Goal: Find specific page/section: Find specific page/section

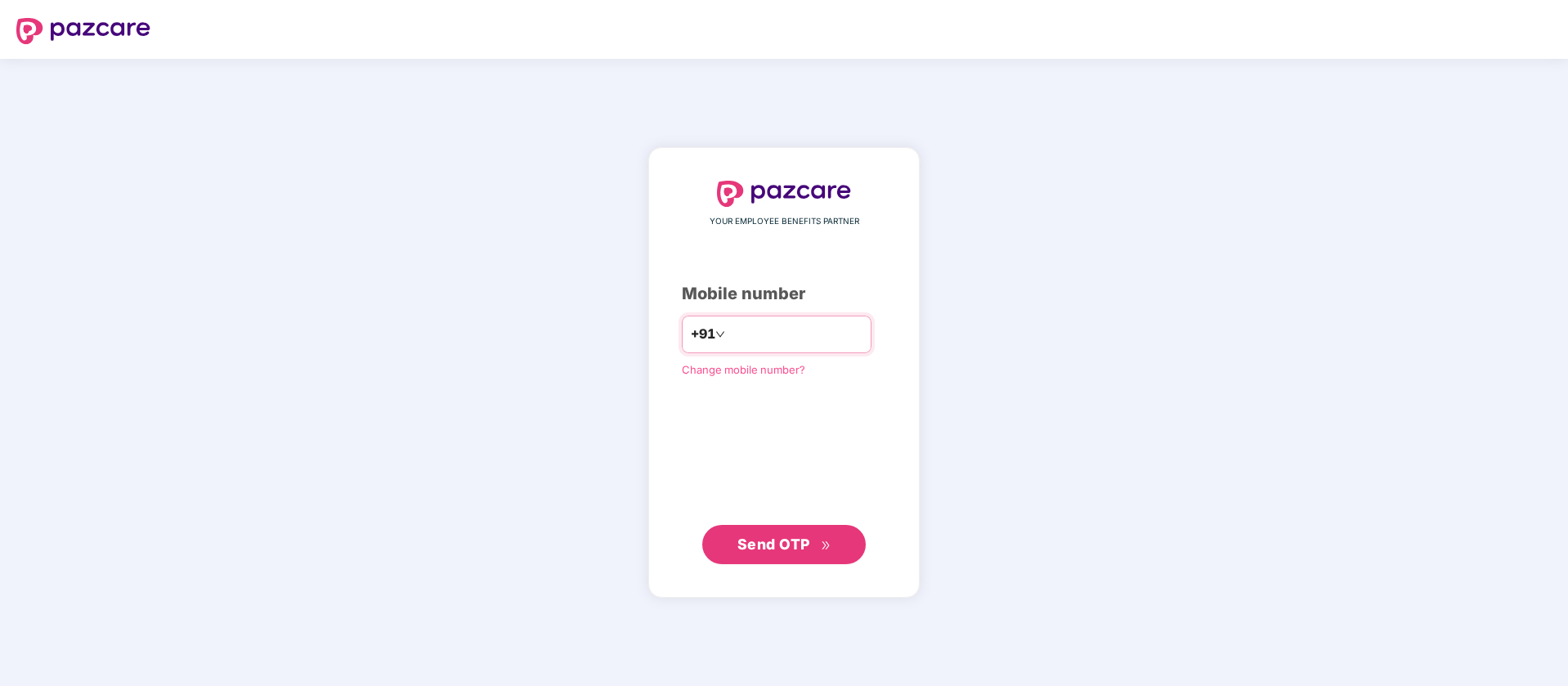
type input "**********"
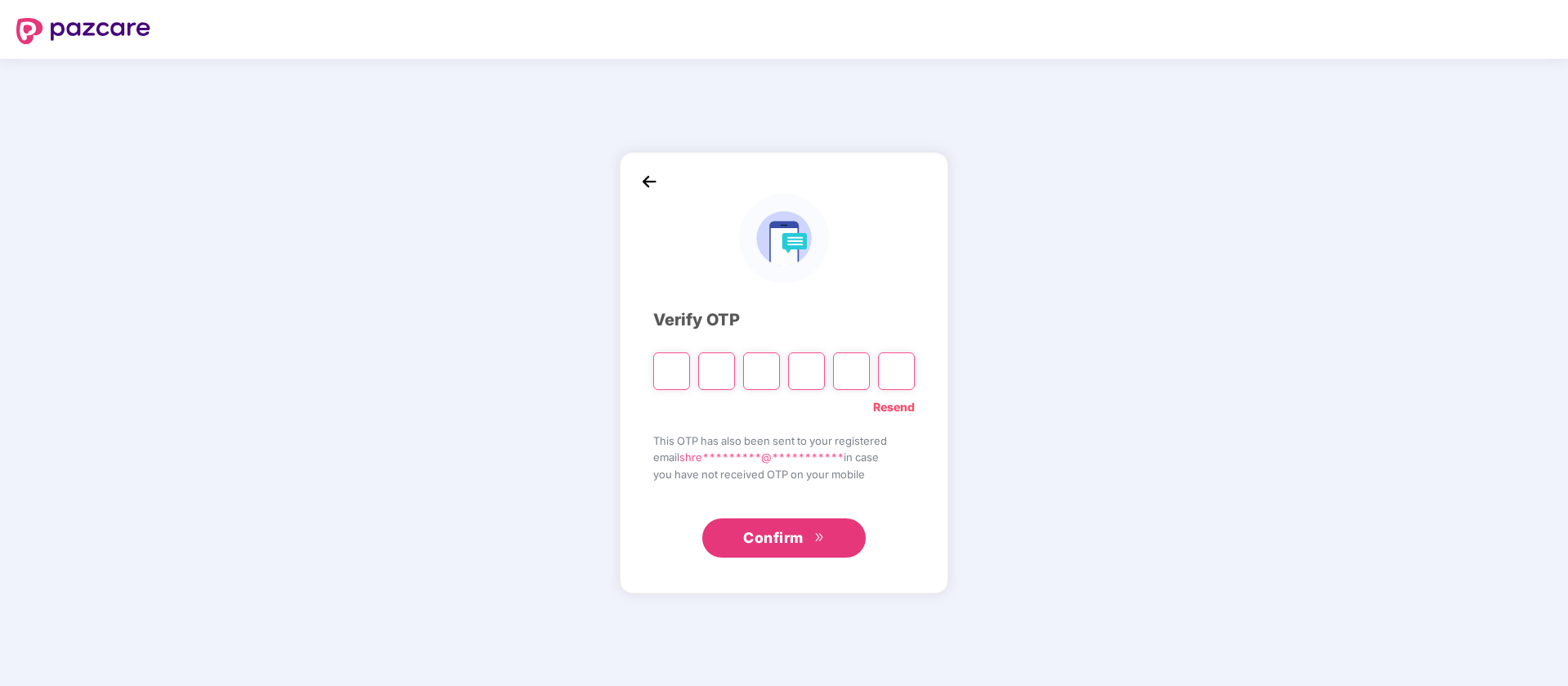
type input "*"
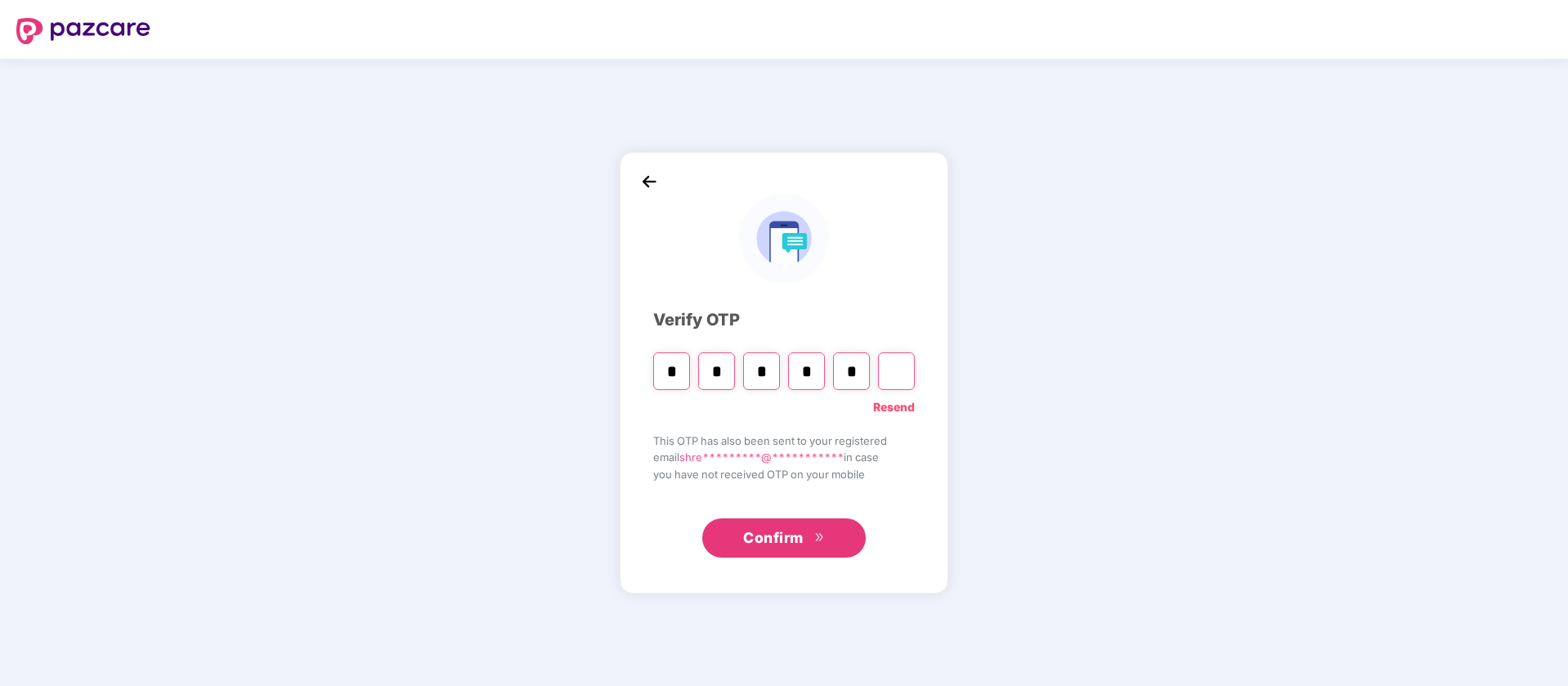
type input "*"
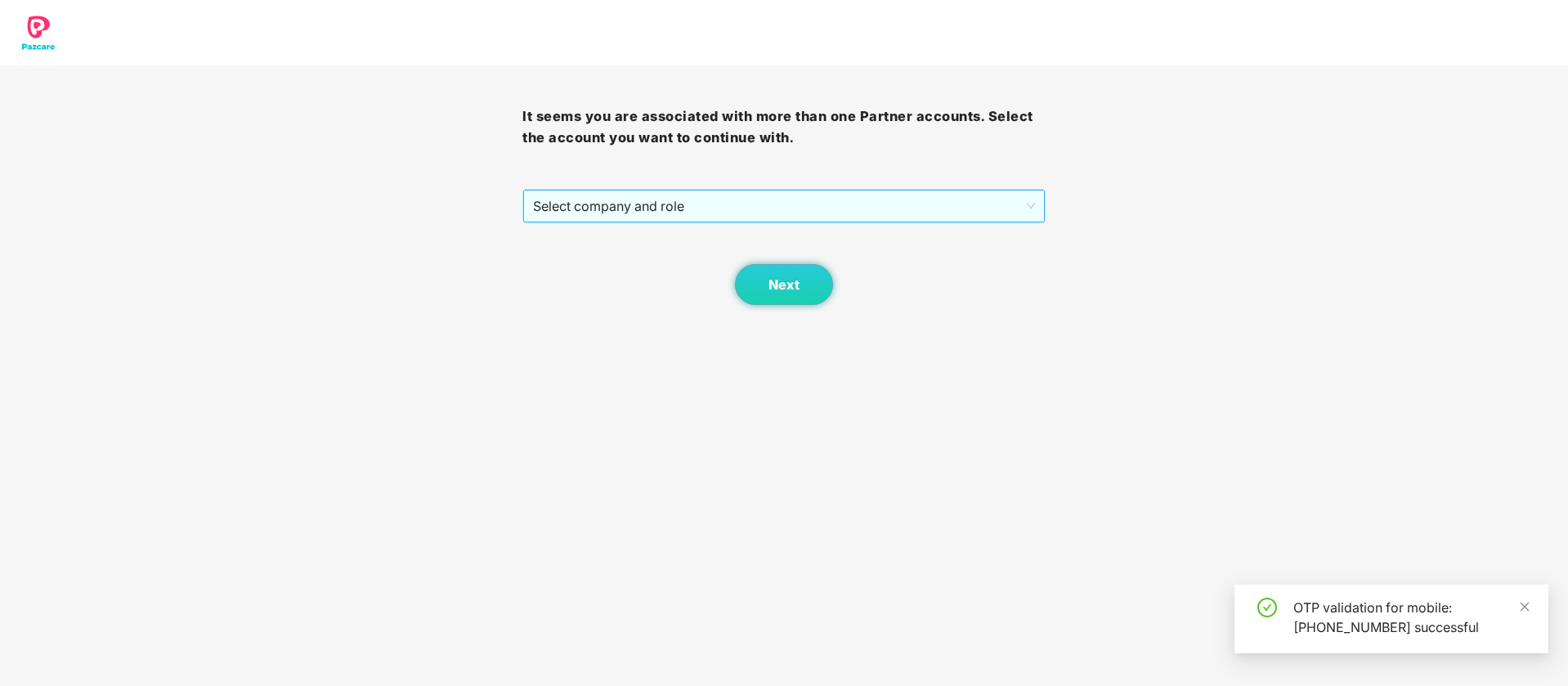
click at [707, 212] on span "Select company and role" at bounding box center [783, 205] width 501 height 31
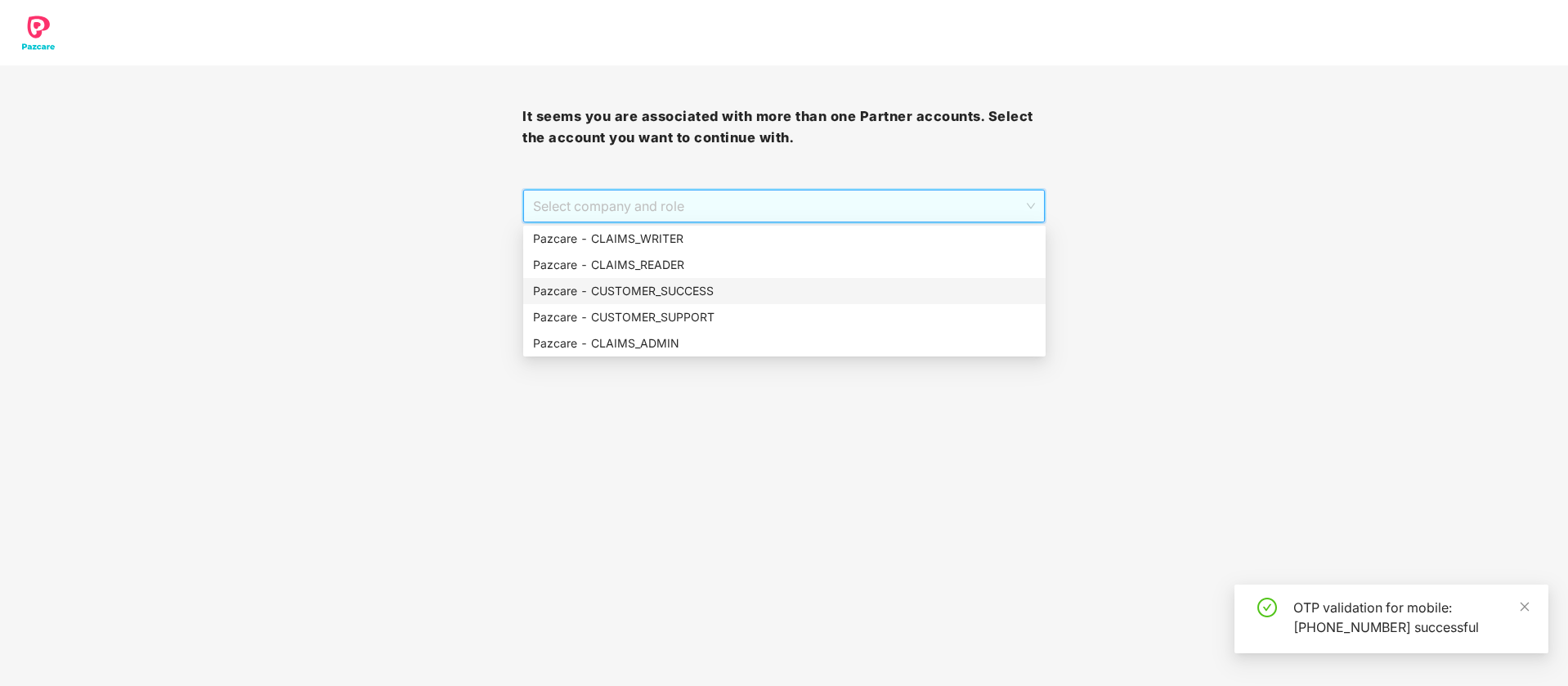
click at [676, 290] on div "Pazcare - CUSTOMER_SUCCESS" at bounding box center [784, 291] width 502 height 18
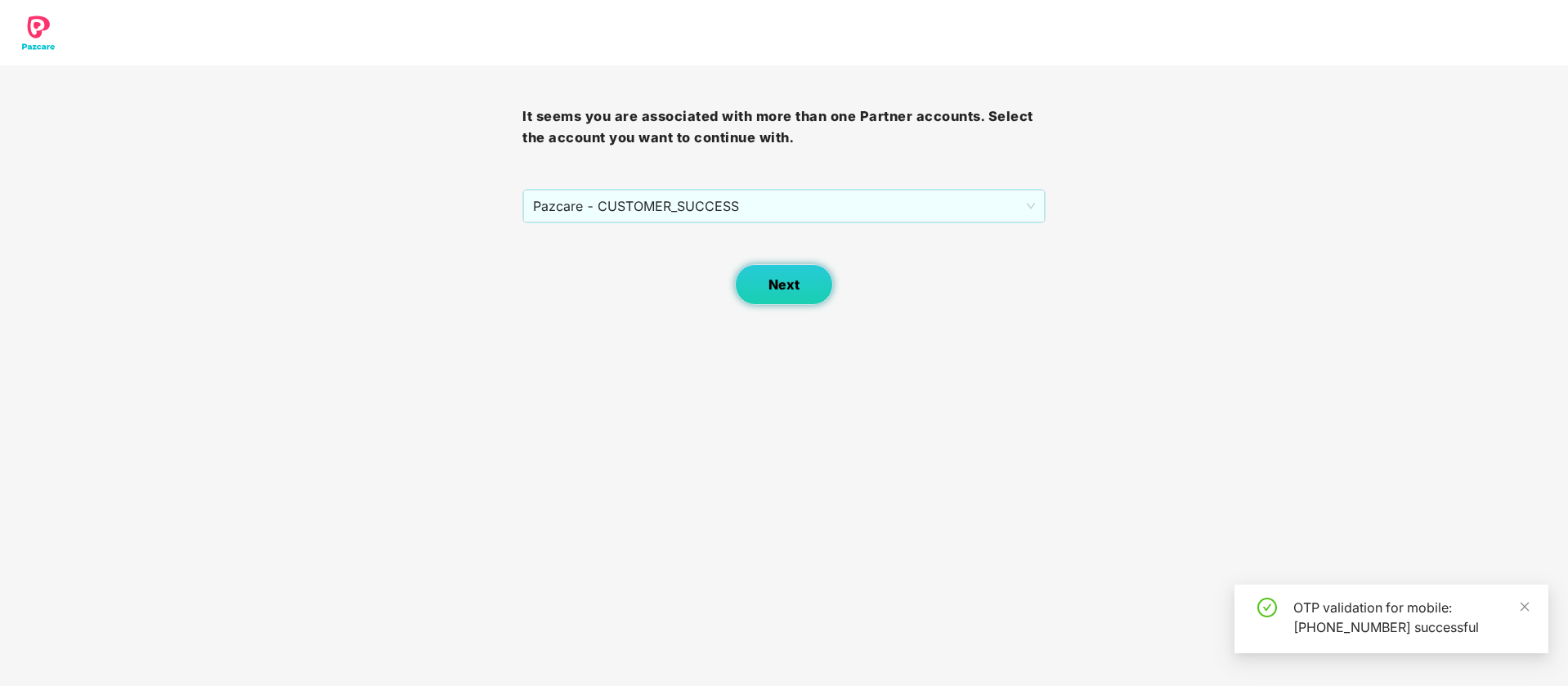
click at [745, 296] on button "Next" at bounding box center [784, 284] width 98 height 41
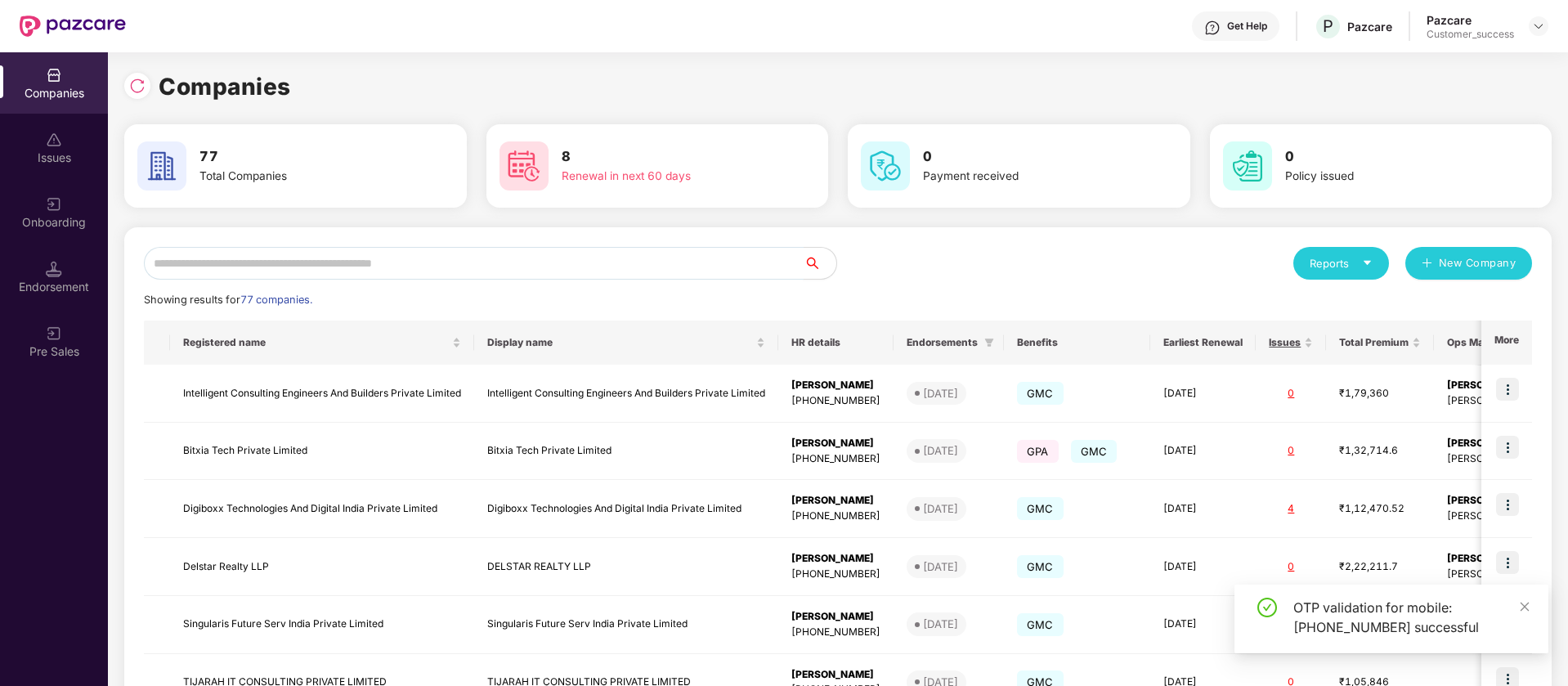
click at [230, 262] on input "text" at bounding box center [474, 263] width 659 height 32
paste input "*******"
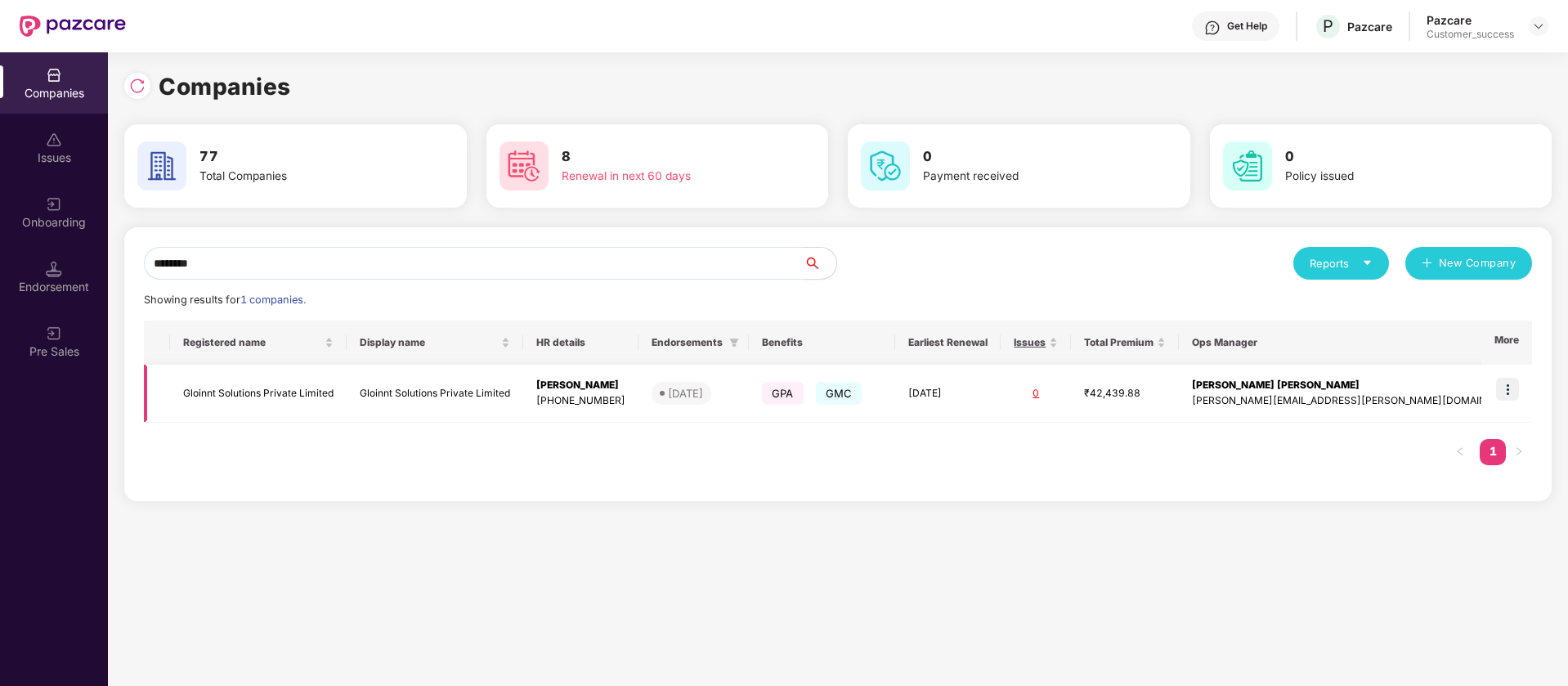
type input "*******"
click at [413, 387] on td "Gloinnt Solutions Private Limited" at bounding box center [434, 394] width 176 height 58
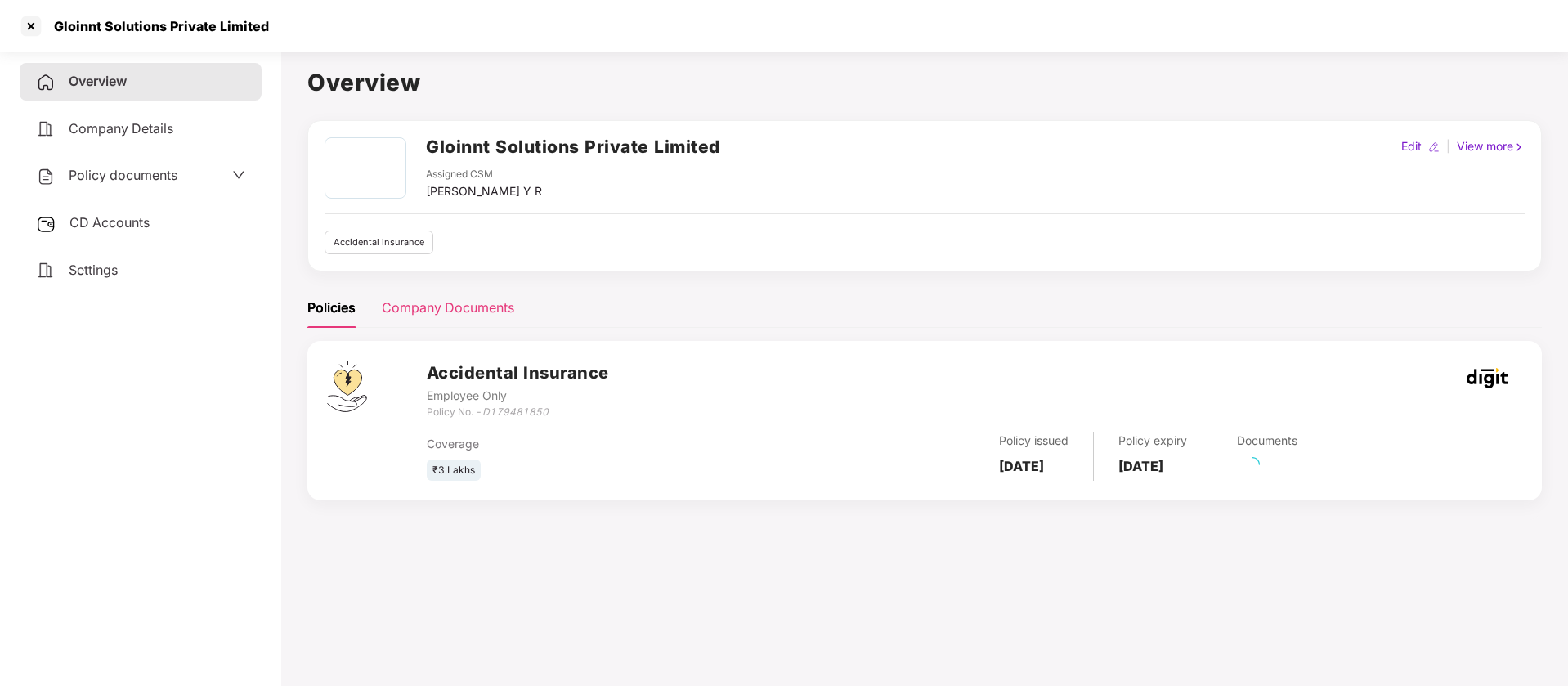
click at [445, 303] on div "Company Documents" at bounding box center [447, 307] width 132 height 20
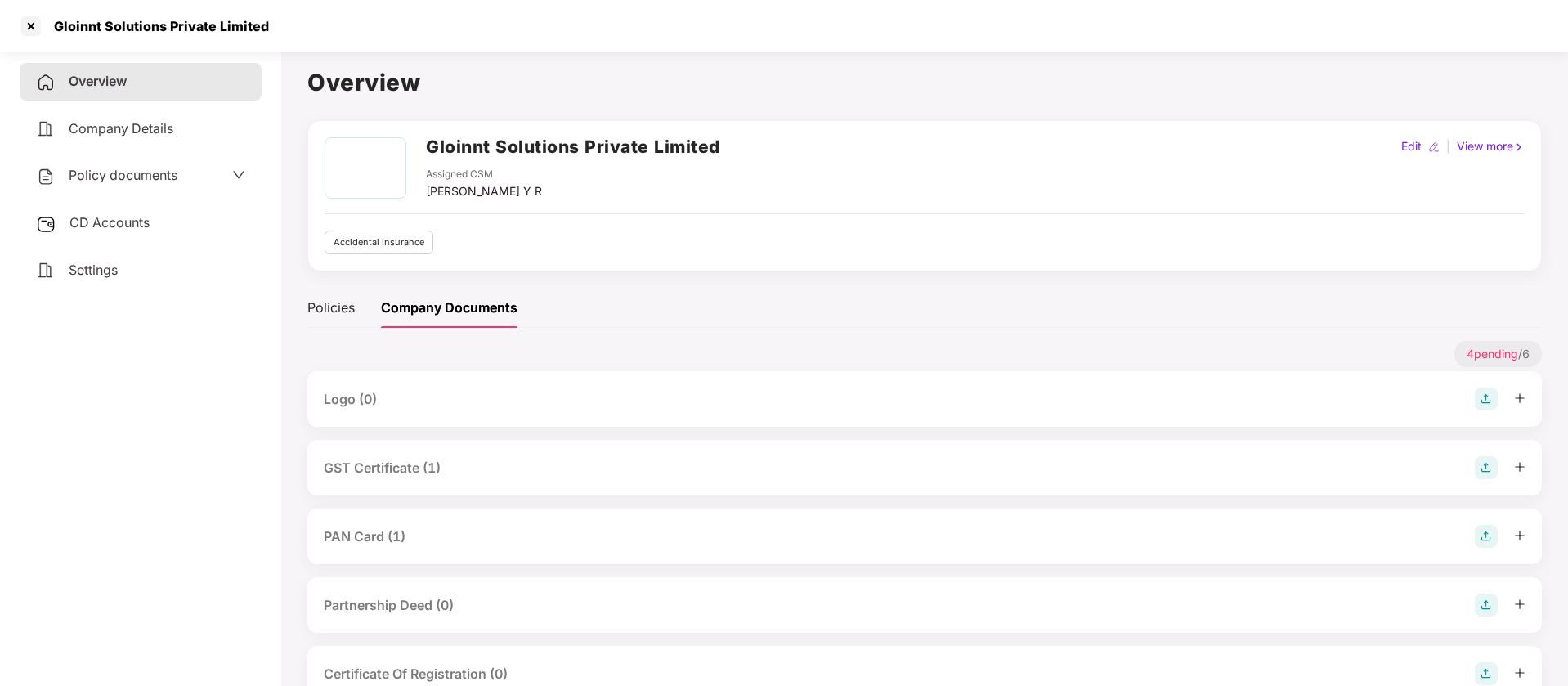
scroll to position [117, 0]
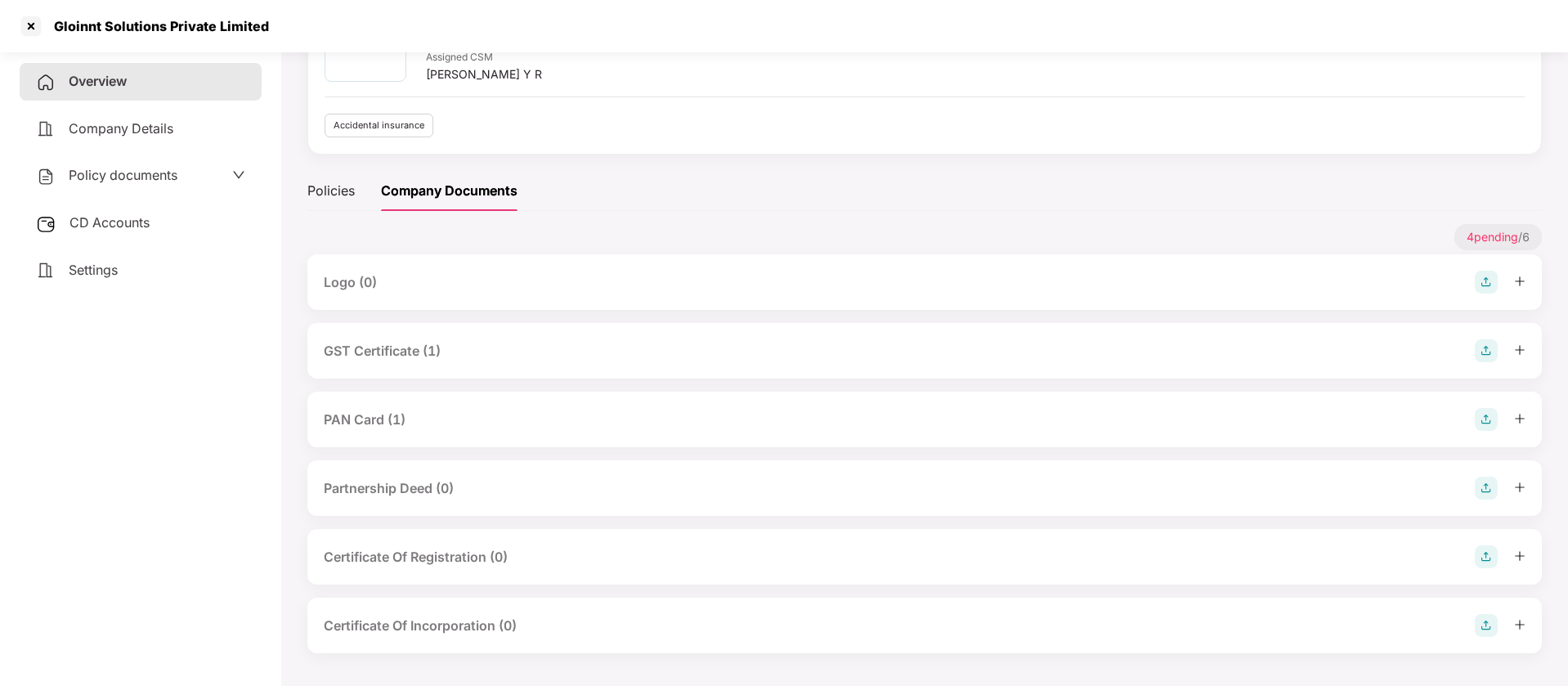
click at [364, 406] on div "PAN Card (1)" at bounding box center [925, 419] width 1235 height 55
click at [364, 413] on div "PAN Card (1)" at bounding box center [364, 419] width 82 height 20
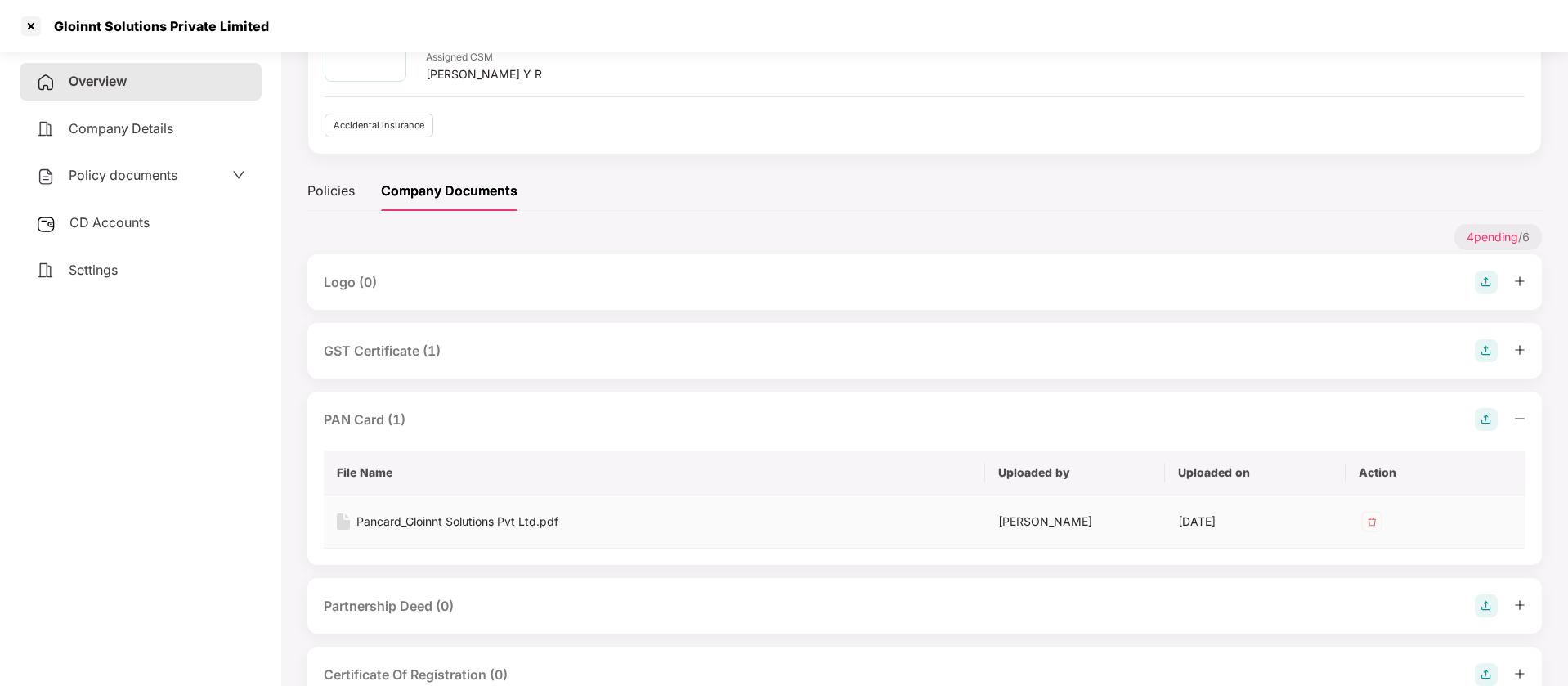
click at [443, 520] on div "Pancard_Gloinnt Solutions Pvt Ltd.pdf" at bounding box center [457, 522] width 202 height 18
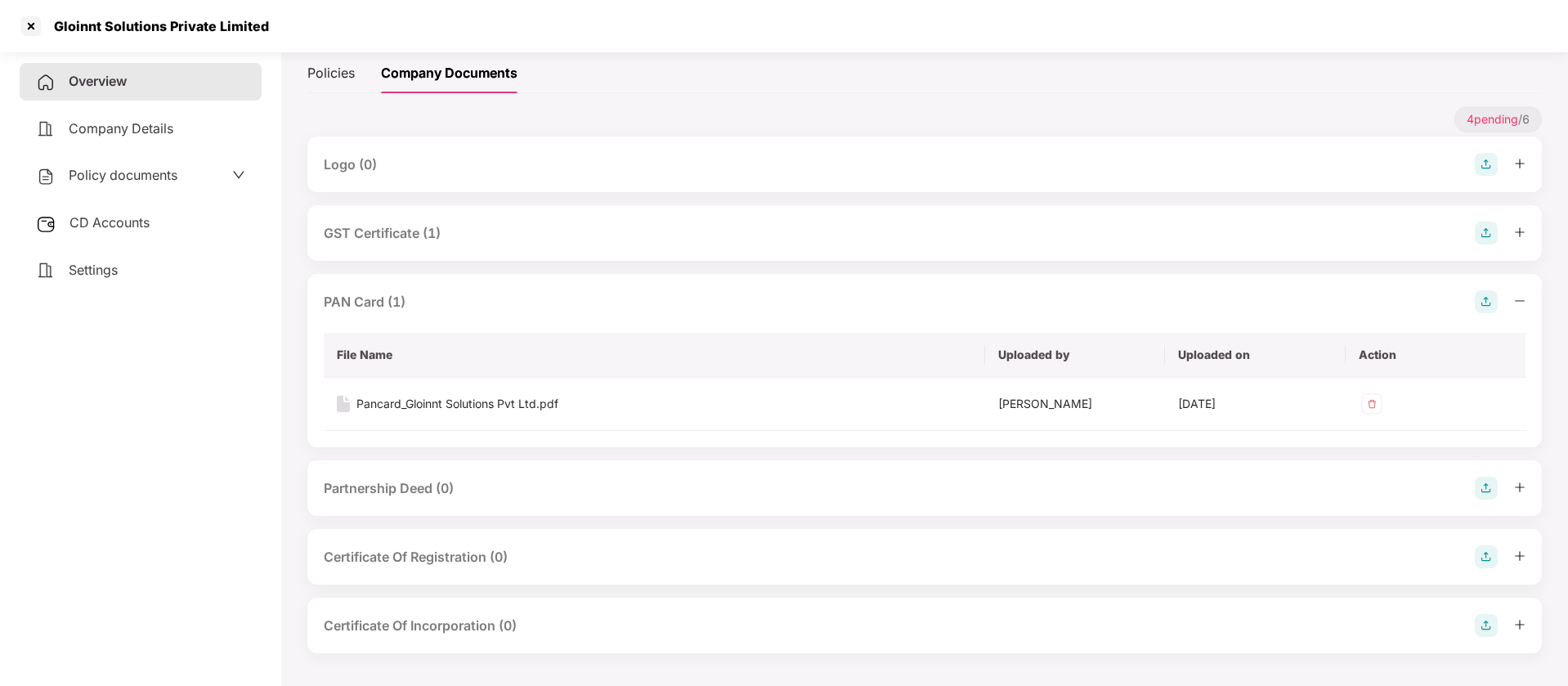
click at [172, 175] on span "Policy documents" at bounding box center [123, 175] width 109 height 17
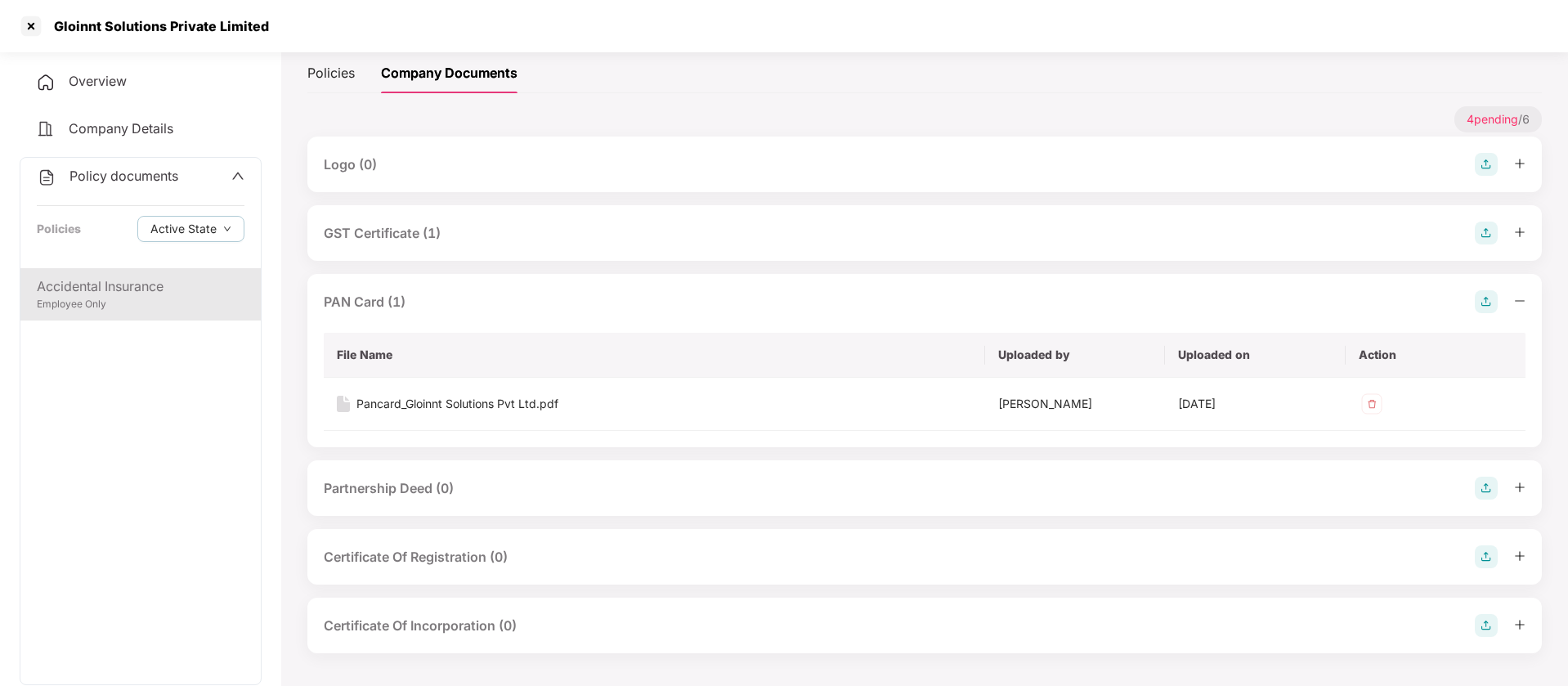
click at [83, 308] on div "Employee Only" at bounding box center [140, 304] width 208 height 16
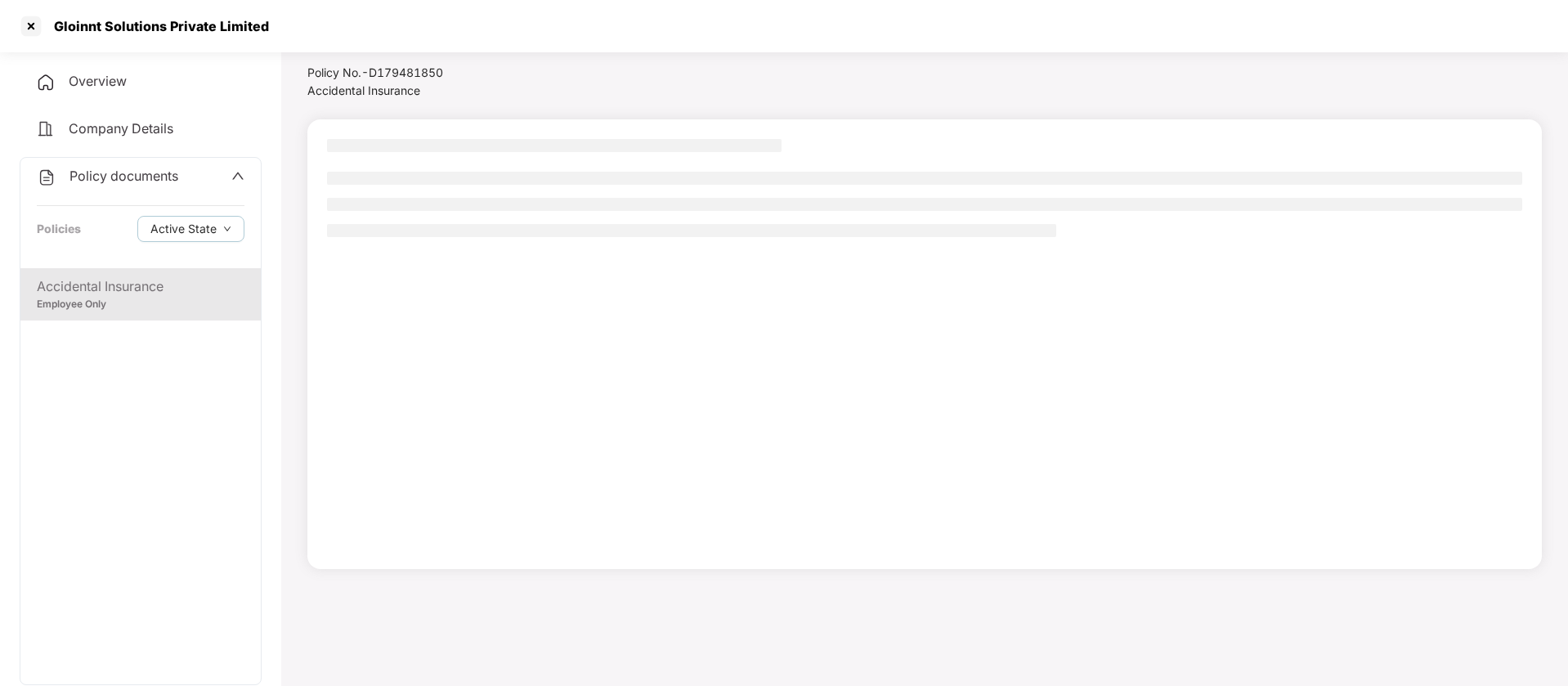
scroll to position [45, 0]
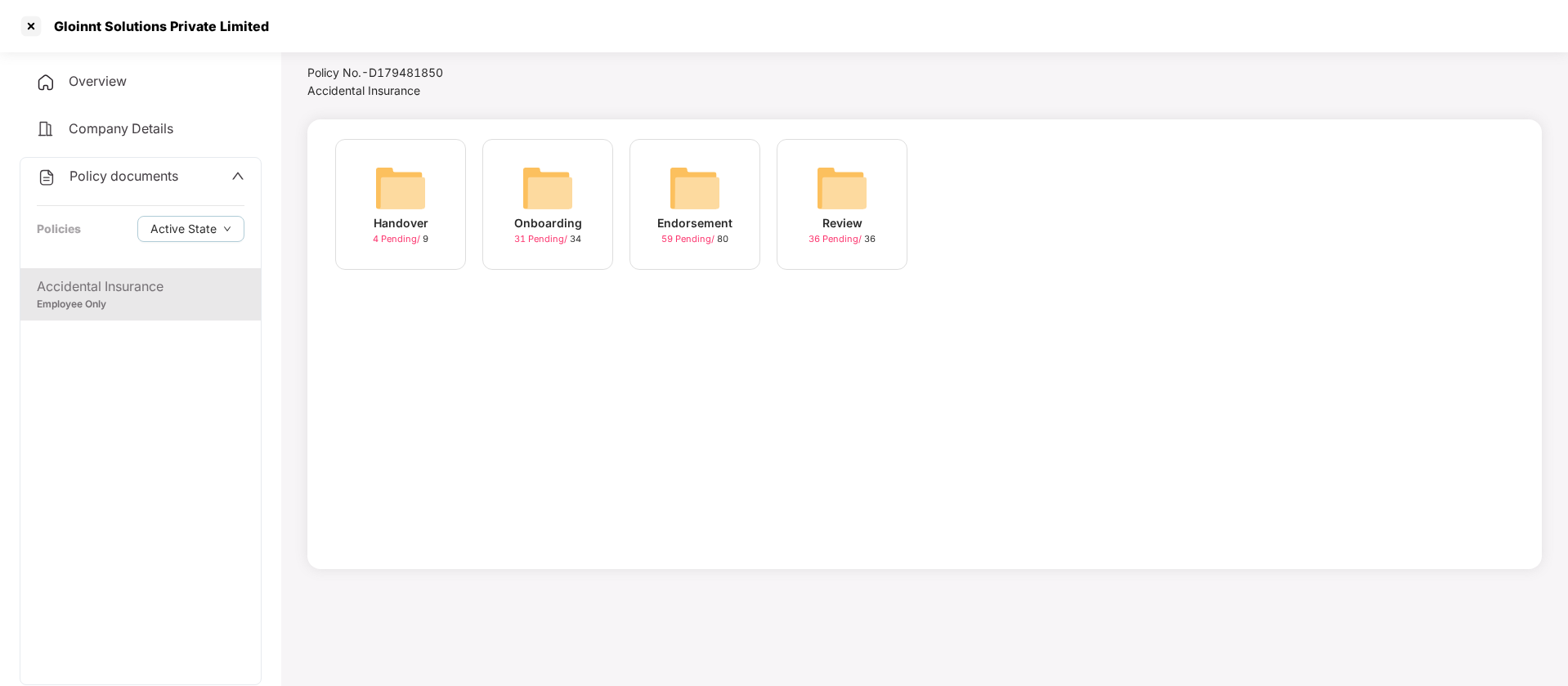
click at [541, 189] on img at bounding box center [548, 189] width 53 height 53
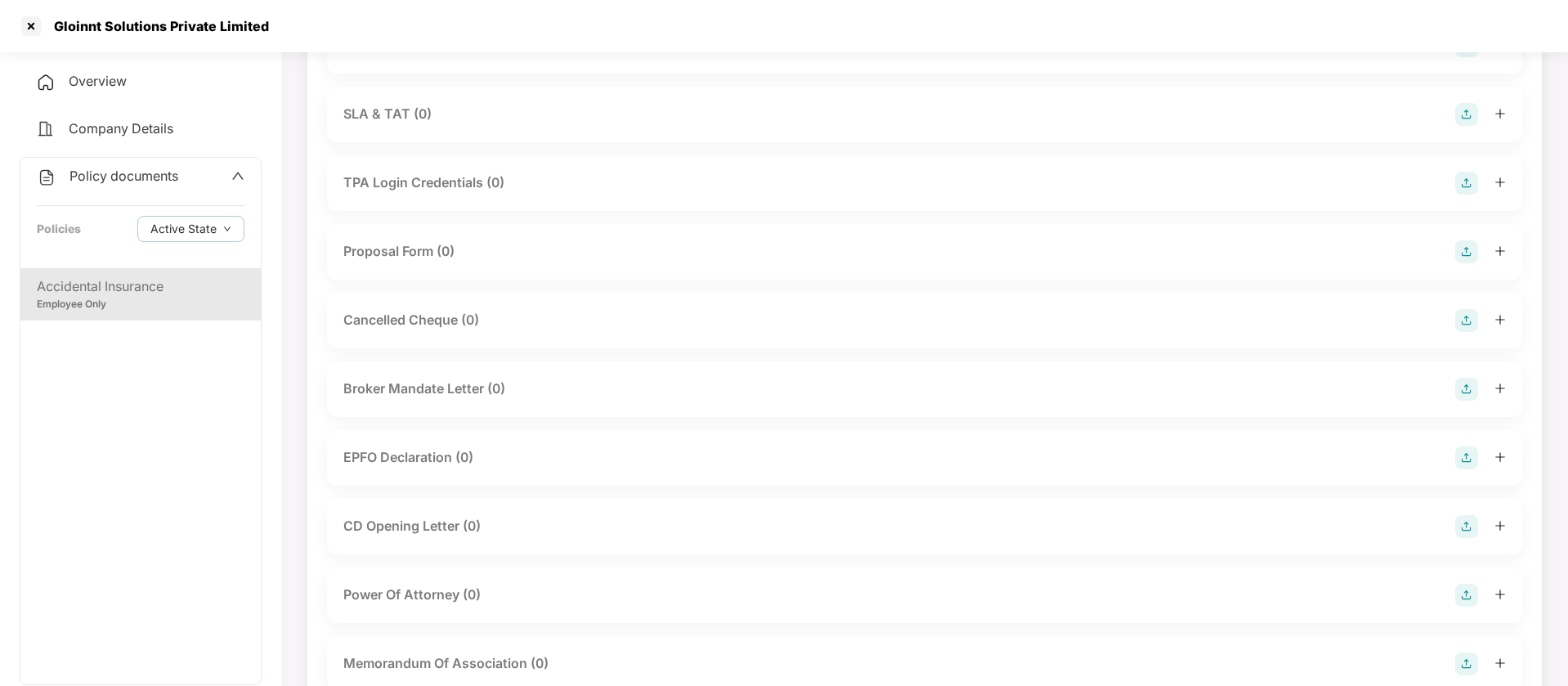
scroll to position [924, 0]
click at [92, 284] on div "Accidental Insurance" at bounding box center [140, 286] width 208 height 20
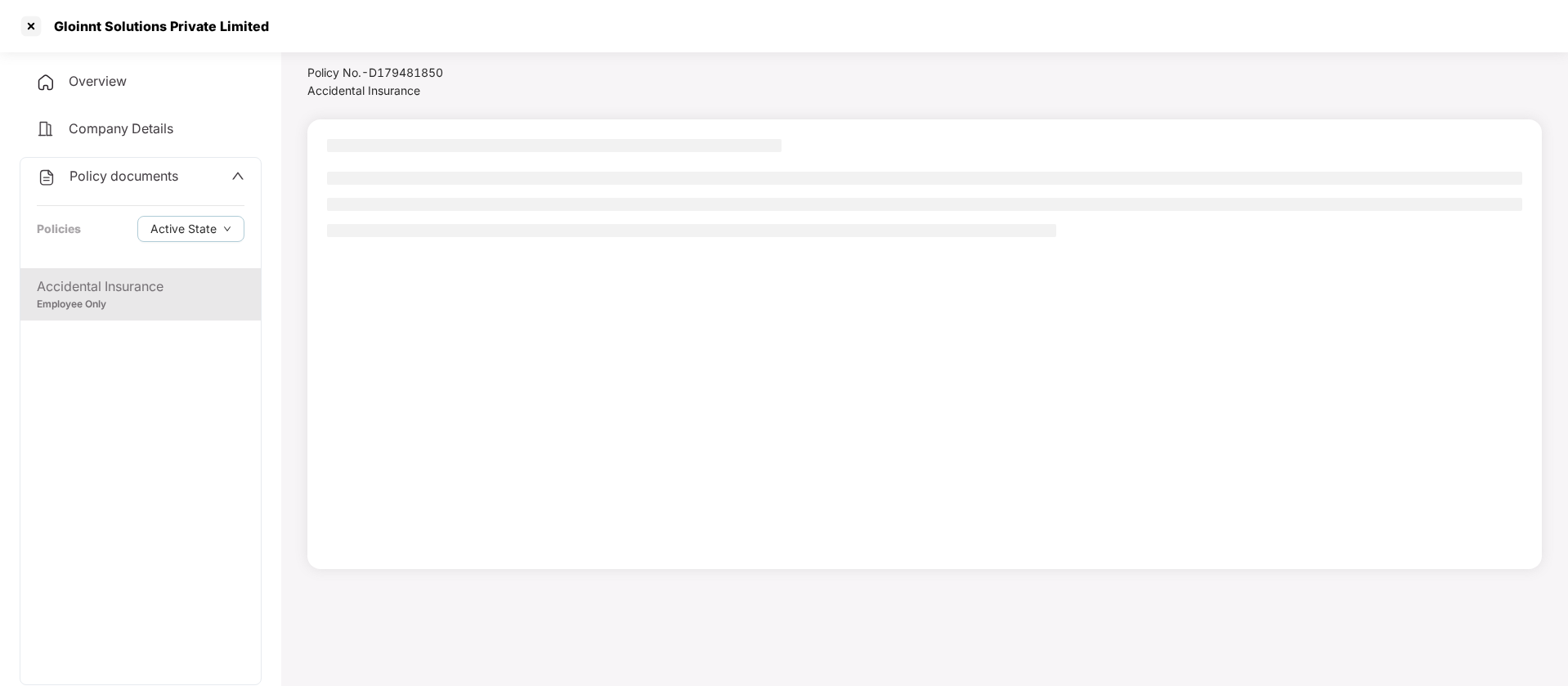
scroll to position [45, 0]
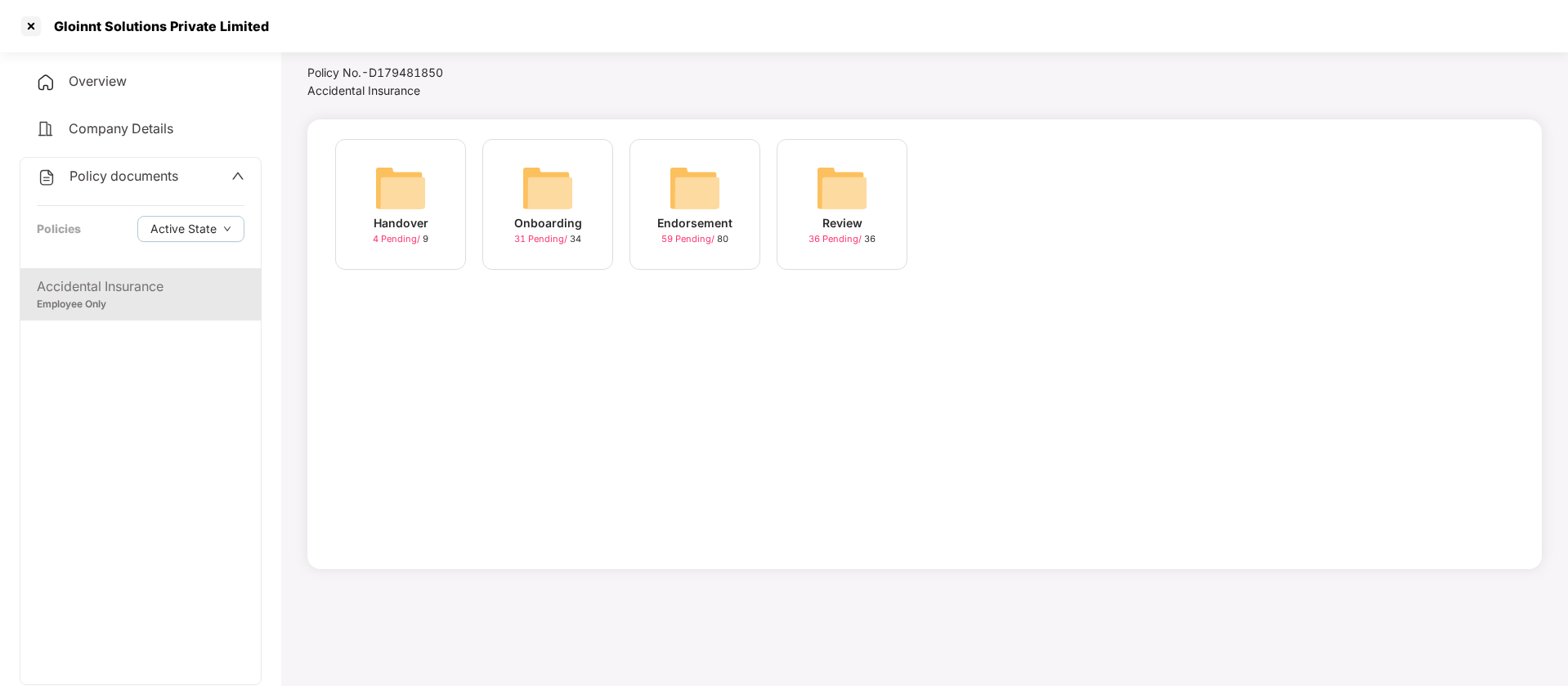
click at [414, 197] on img at bounding box center [401, 189] width 53 height 53
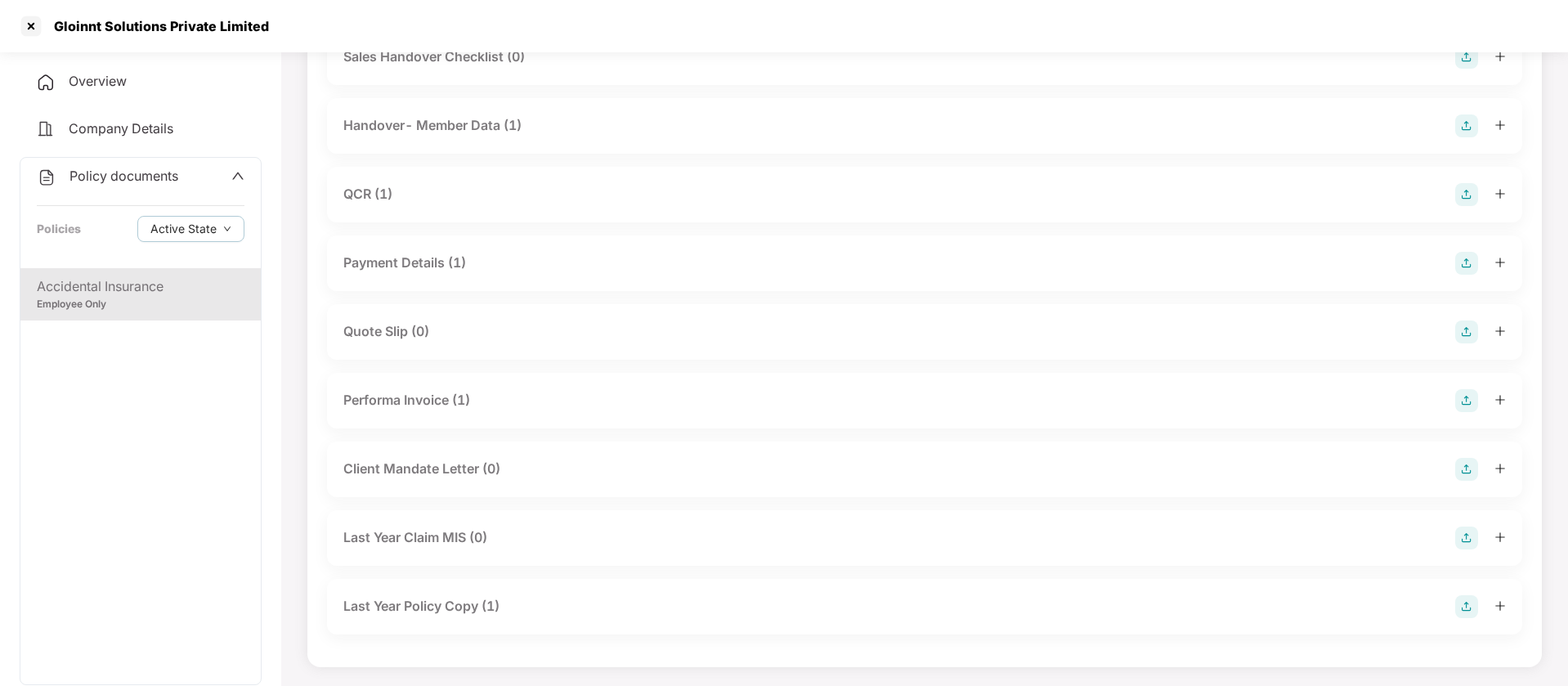
scroll to position [155, 0]
click at [158, 175] on span "Policy documents" at bounding box center [124, 175] width 109 height 17
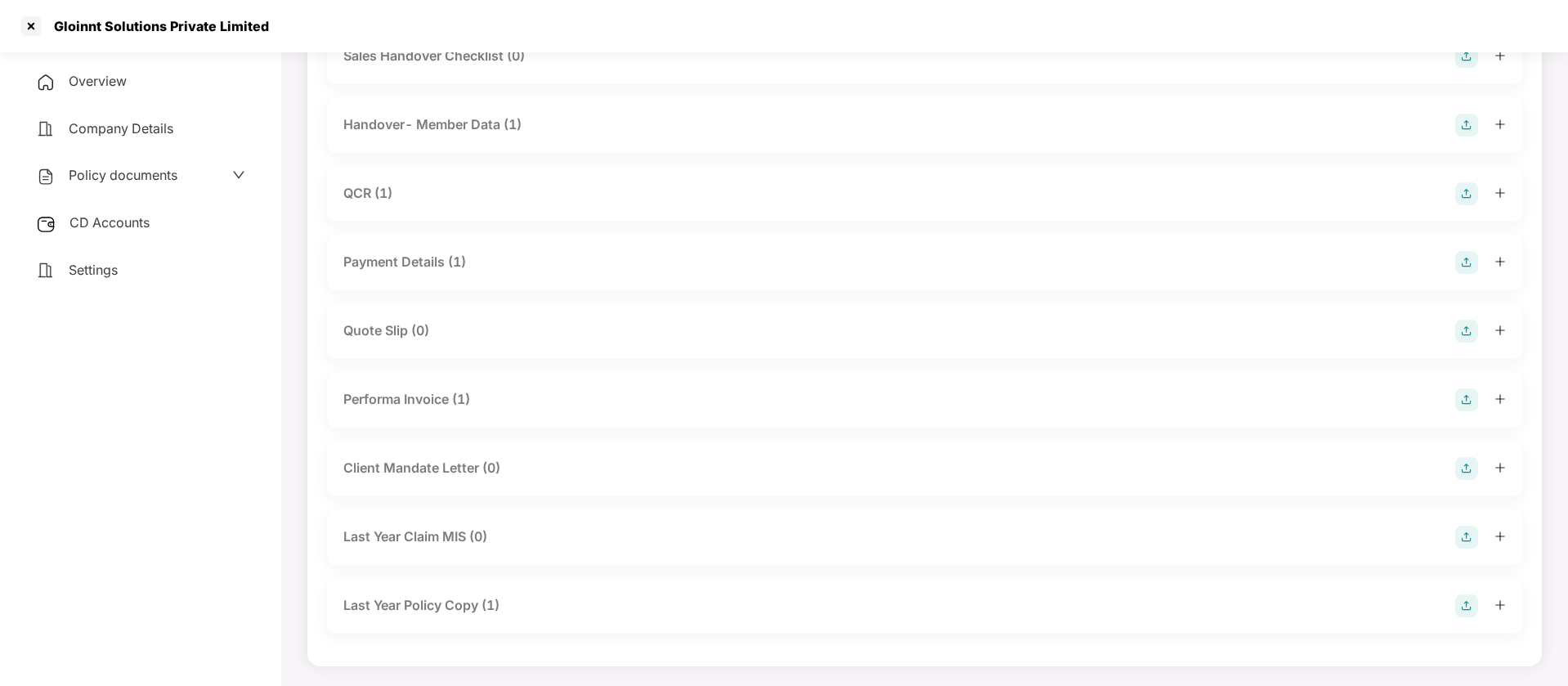
scroll to position [0, 0]
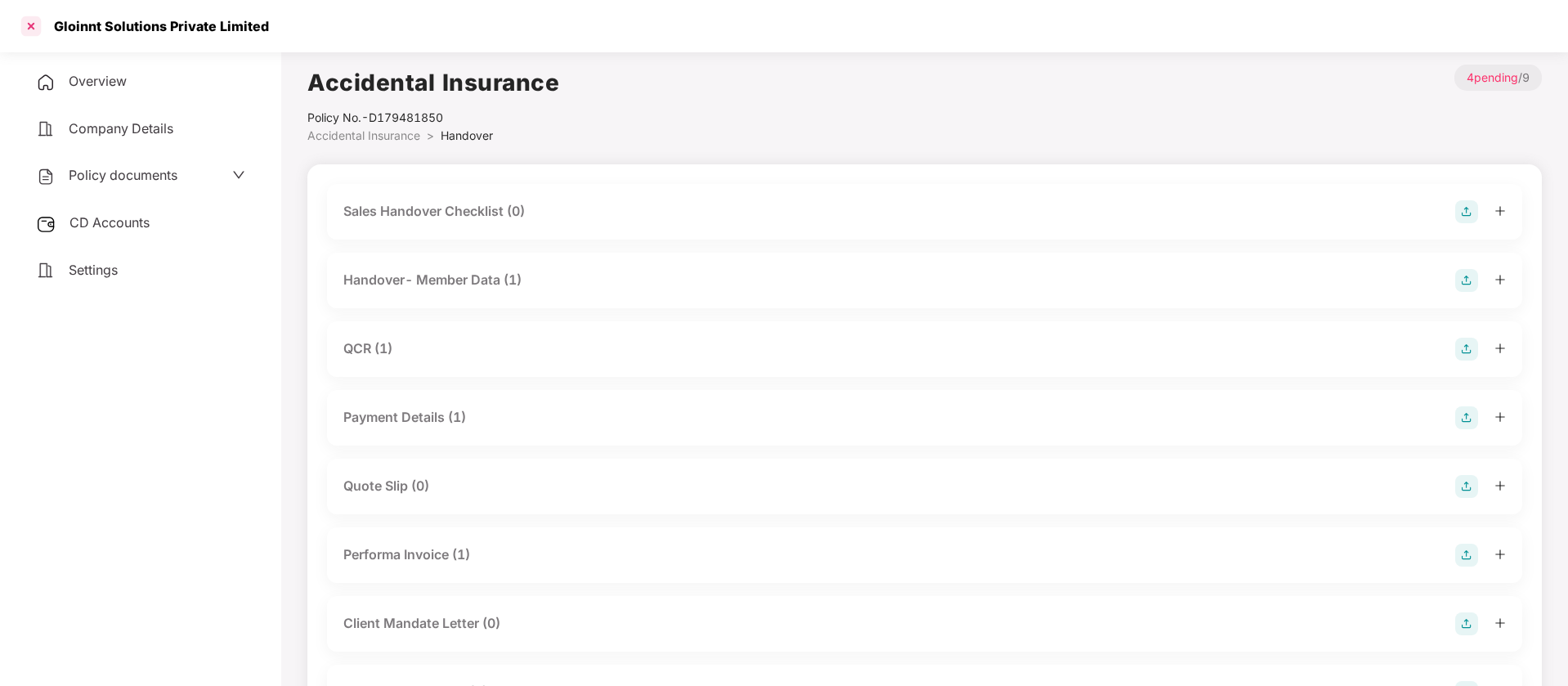
click at [38, 24] on div at bounding box center [32, 26] width 26 height 26
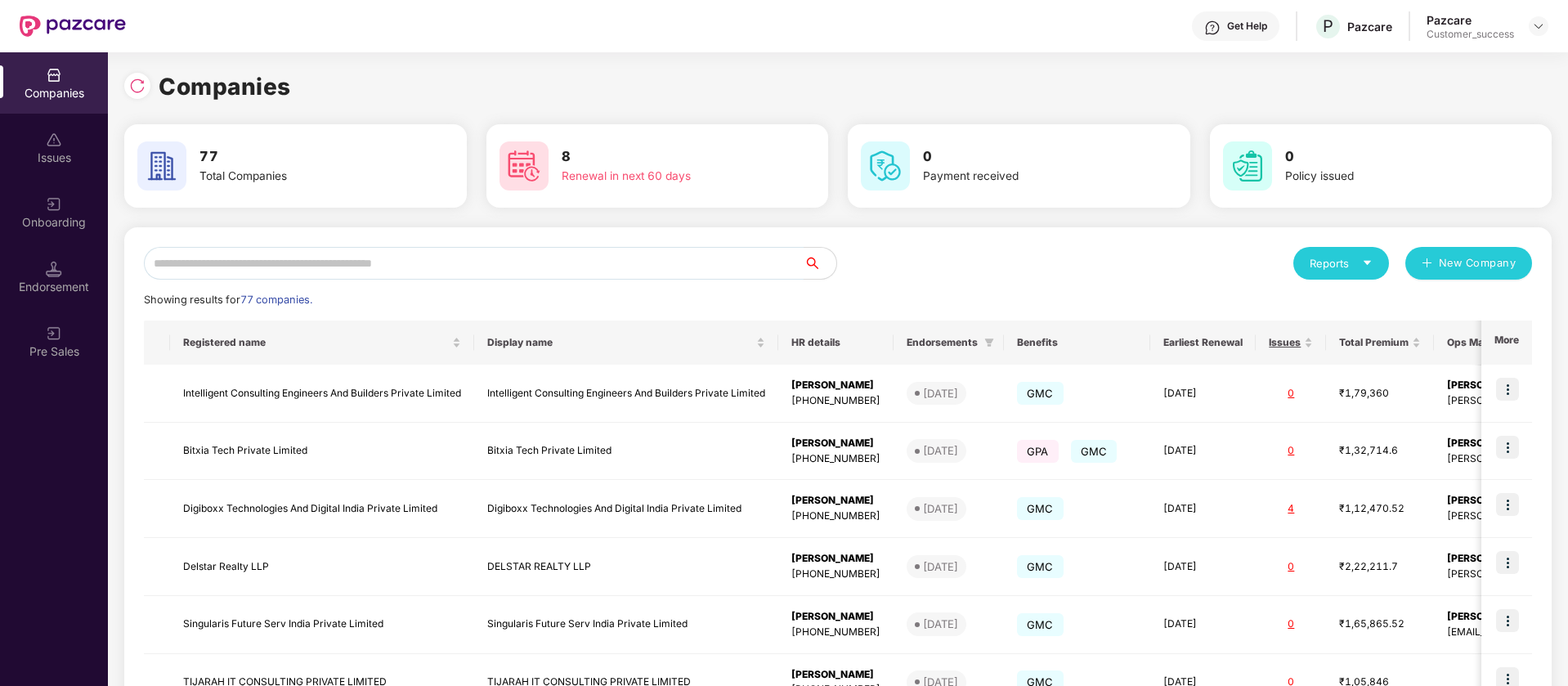
click at [396, 264] on input "text" at bounding box center [474, 263] width 659 height 32
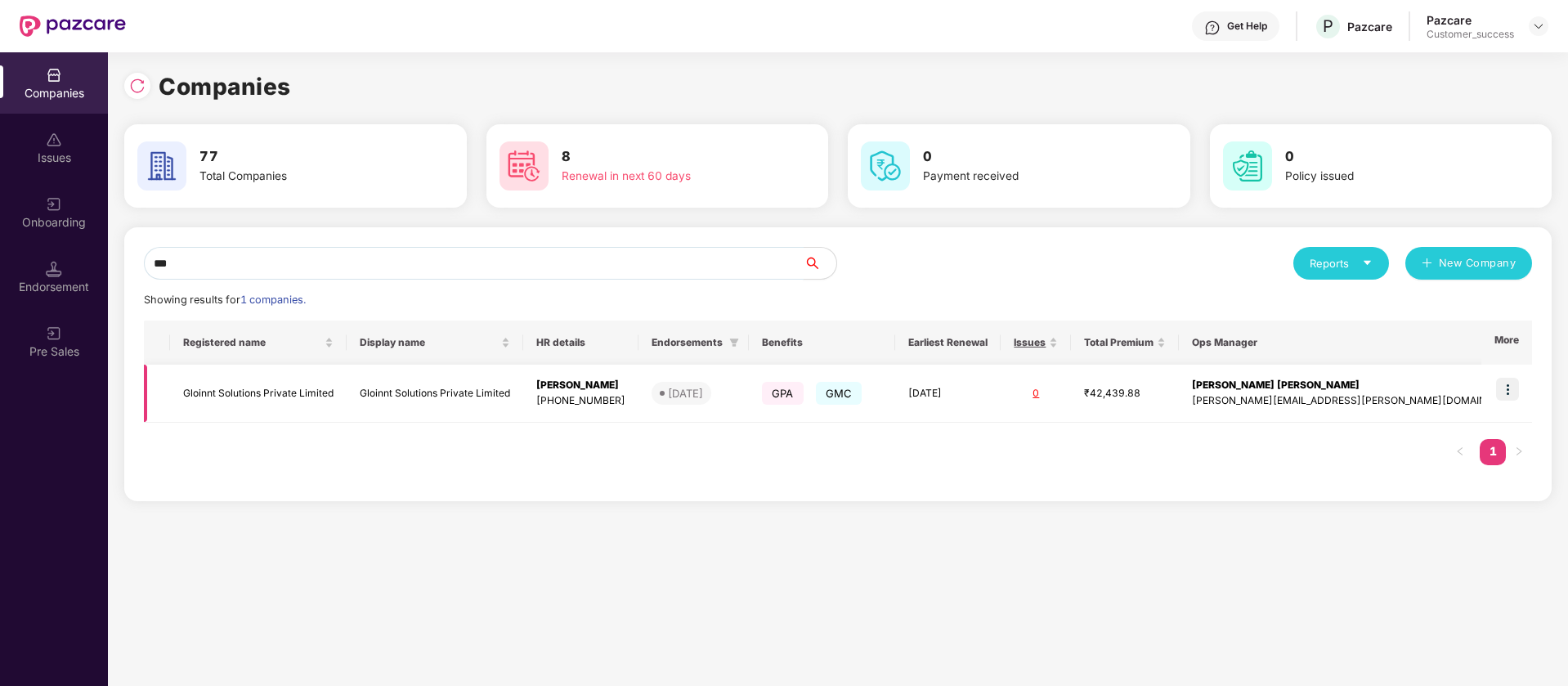
type input "***"
click at [346, 388] on td "Gloinnt Solutions Private Limited" at bounding box center [258, 394] width 176 height 58
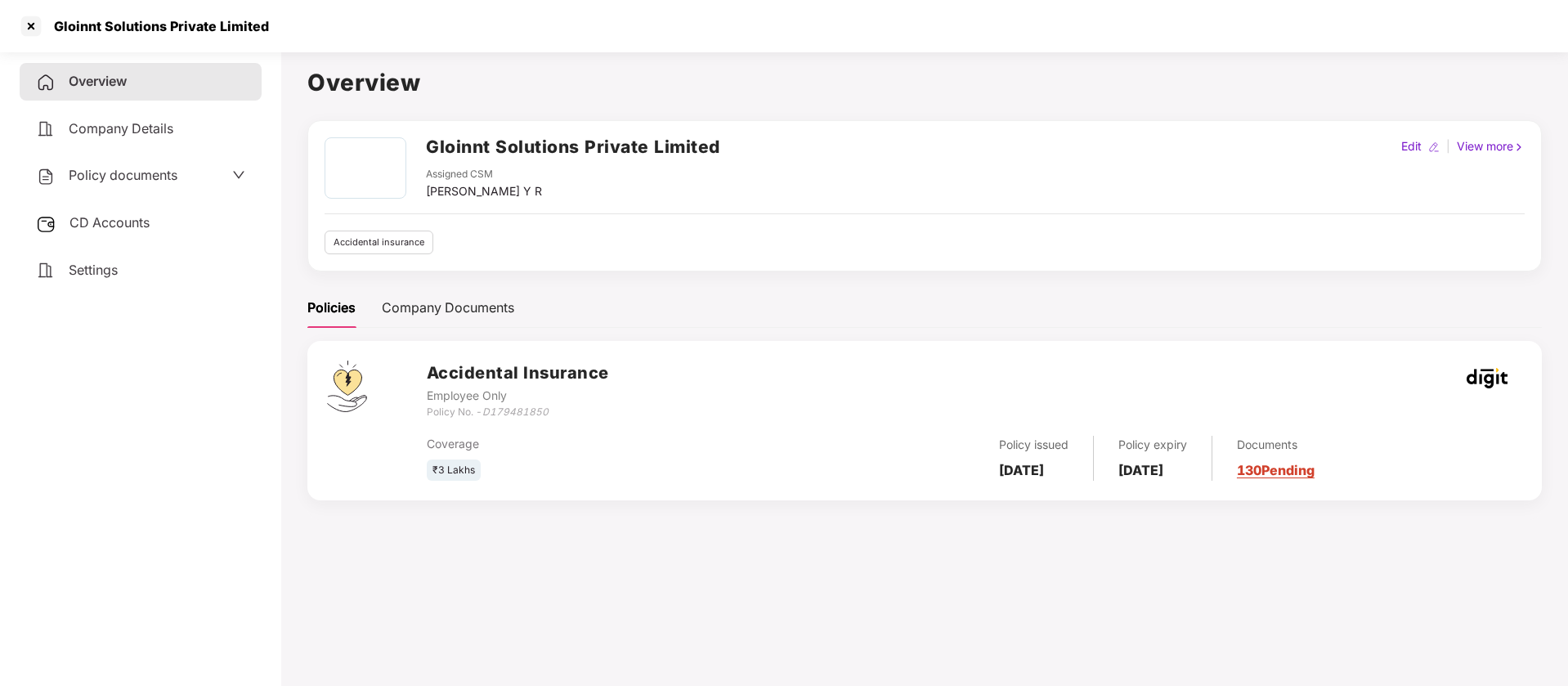
click at [135, 172] on span "Policy documents" at bounding box center [123, 175] width 109 height 17
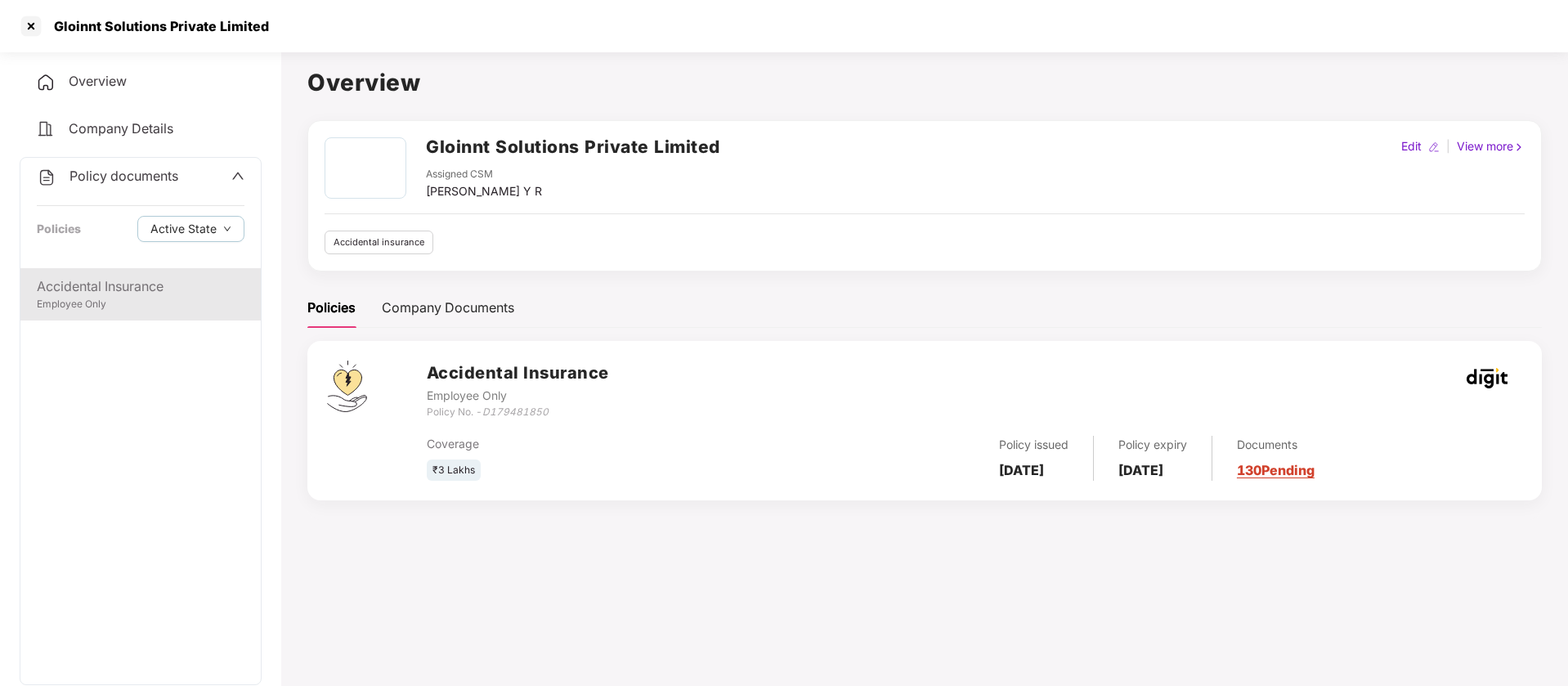
click at [155, 282] on div "Accidental Insurance" at bounding box center [140, 286] width 208 height 20
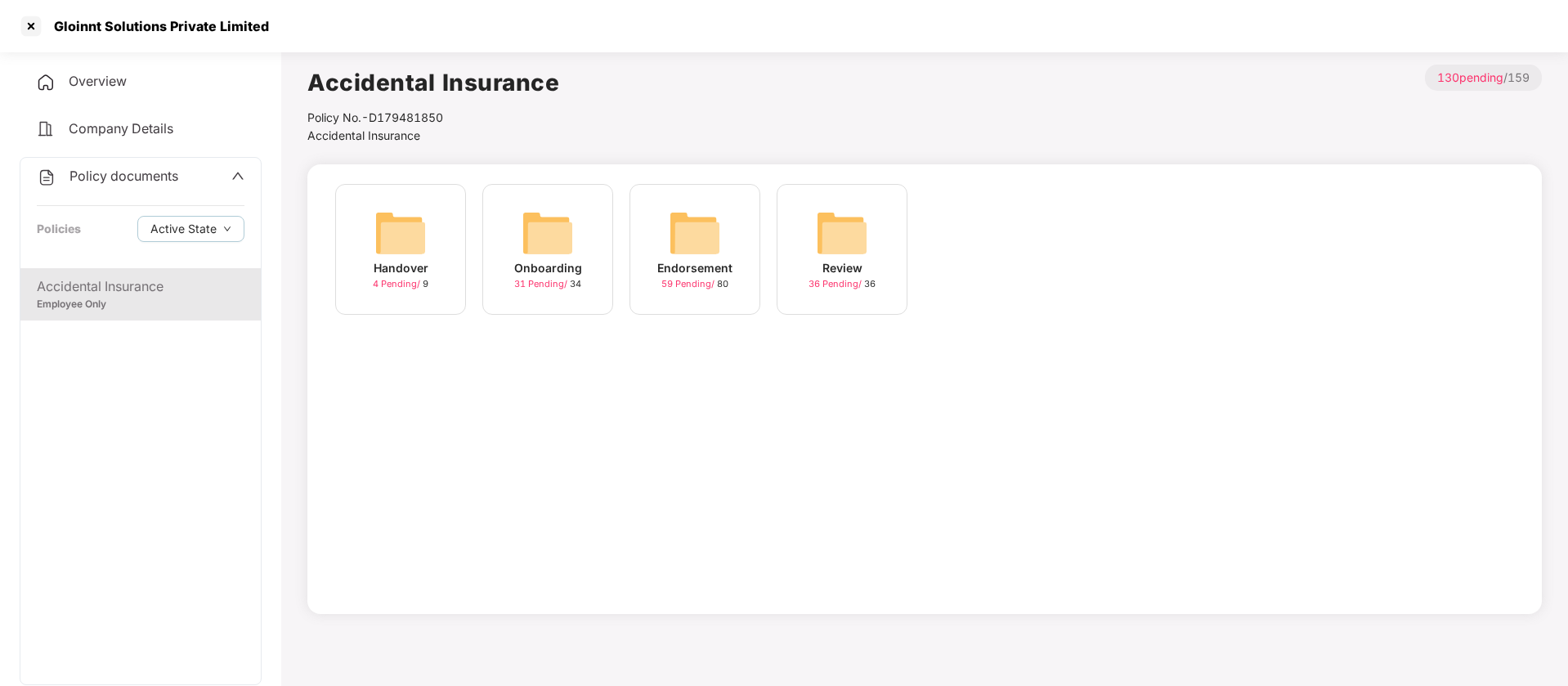
click at [407, 225] on img at bounding box center [401, 233] width 53 height 53
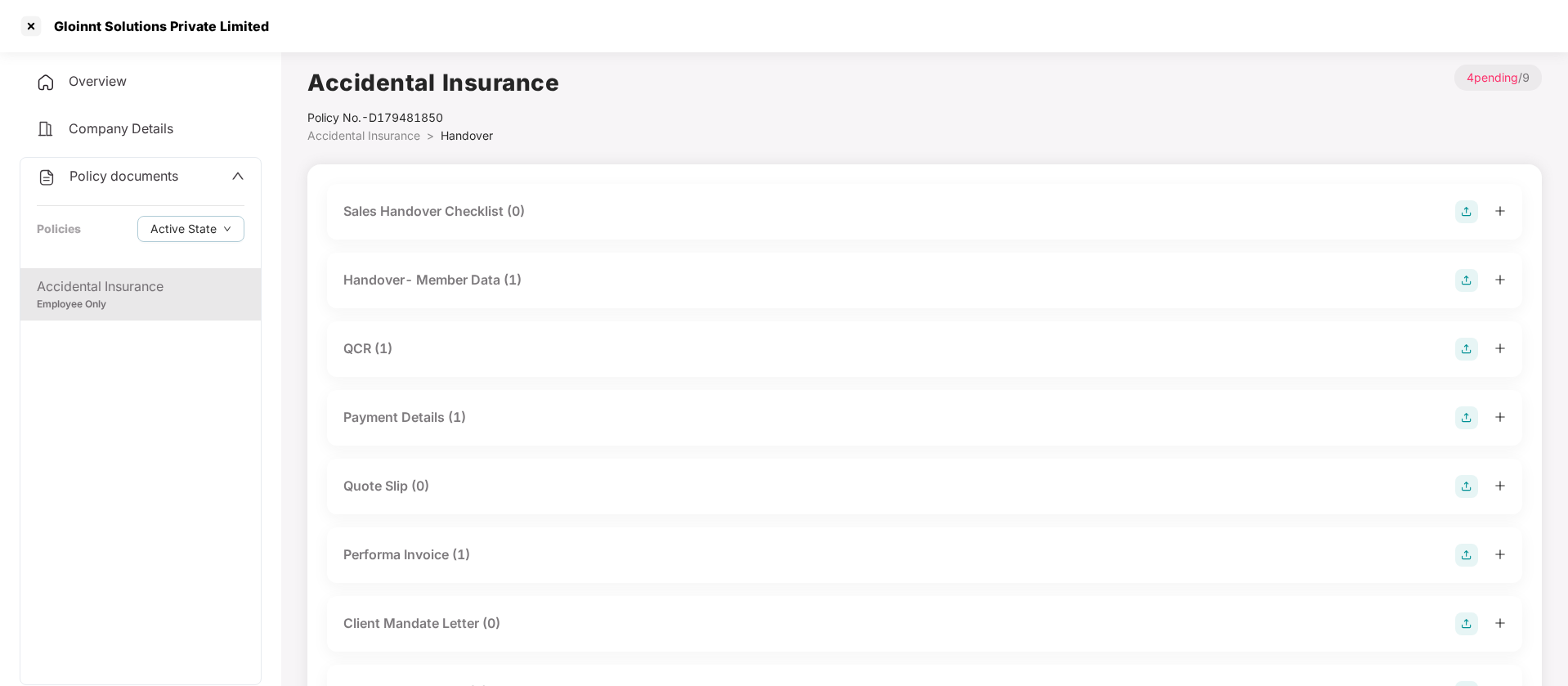
click at [447, 145] on div "Accidental Insurance Policy No.- D179481850 Accidental Insurance > Handover > 4…" at bounding box center [925, 443] width 1235 height 757
click at [449, 132] on span "Handover" at bounding box center [467, 135] width 53 height 14
click at [419, 137] on span "Accidental Insurance" at bounding box center [364, 135] width 113 height 14
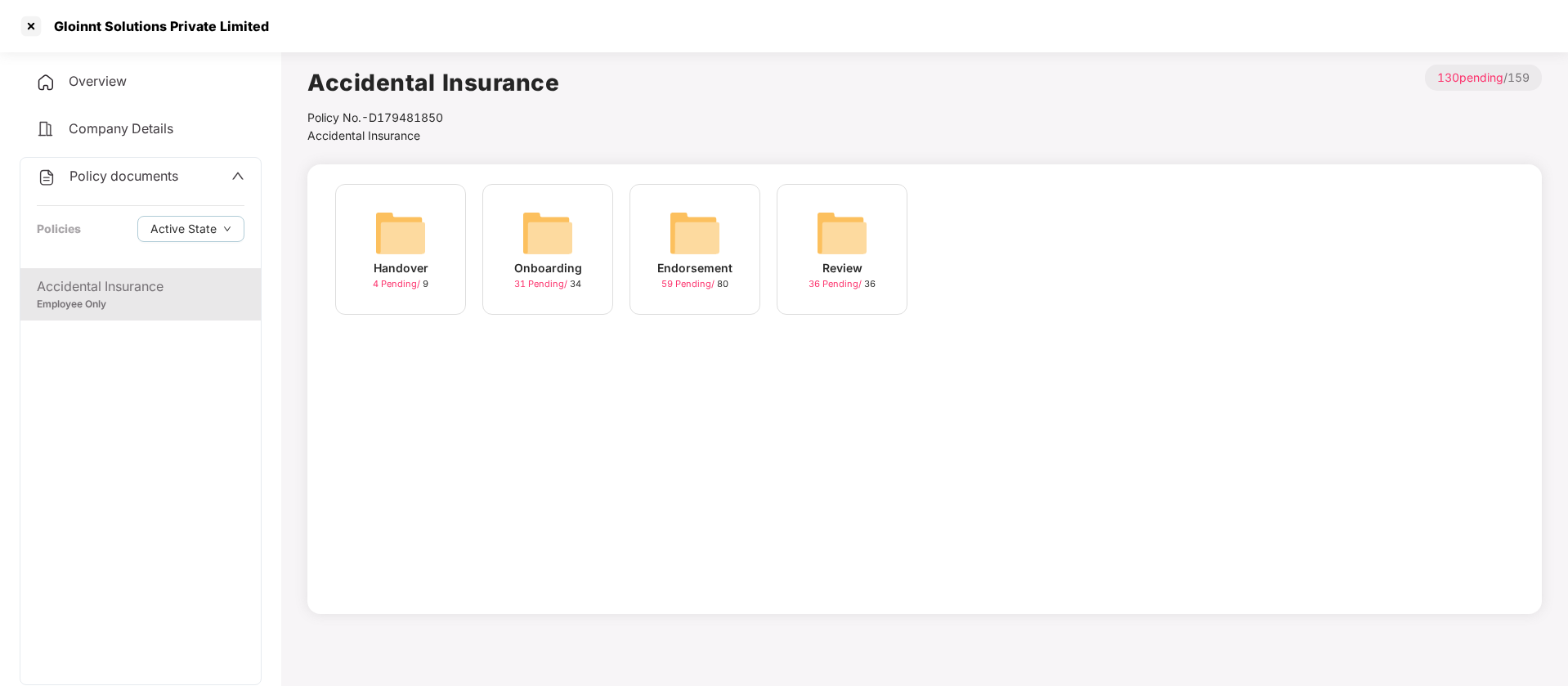
click at [553, 239] on img at bounding box center [548, 233] width 53 height 53
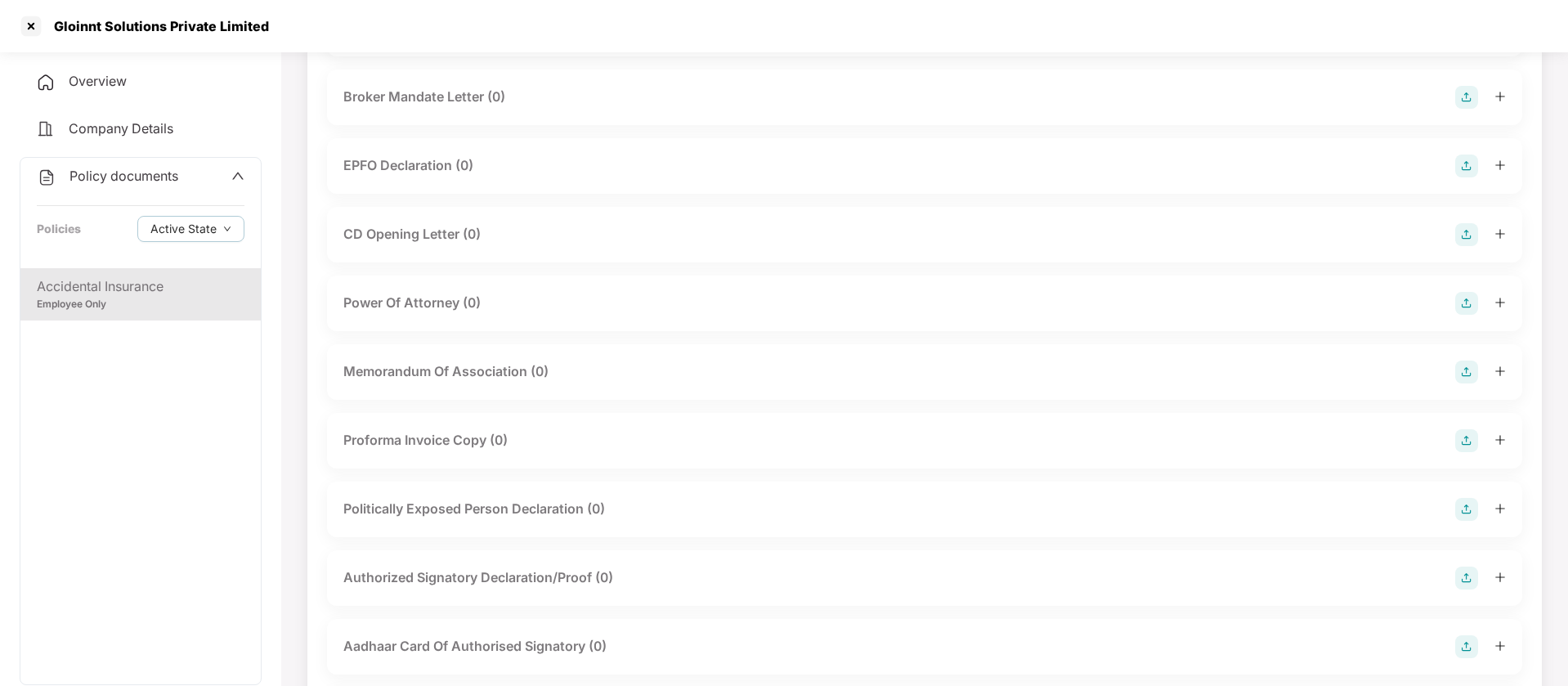
scroll to position [1218, 0]
click at [30, 30] on div at bounding box center [32, 26] width 26 height 26
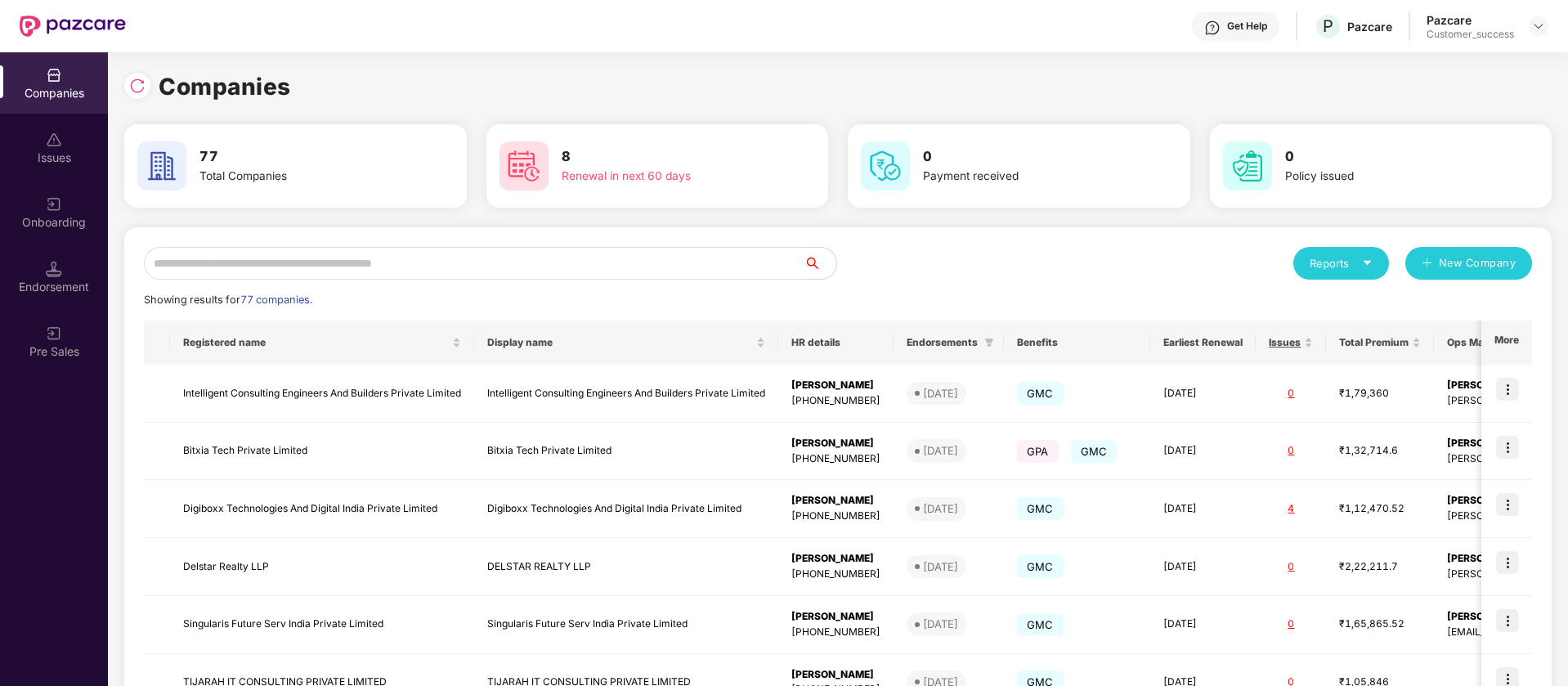
click at [252, 257] on input "text" at bounding box center [474, 263] width 659 height 32
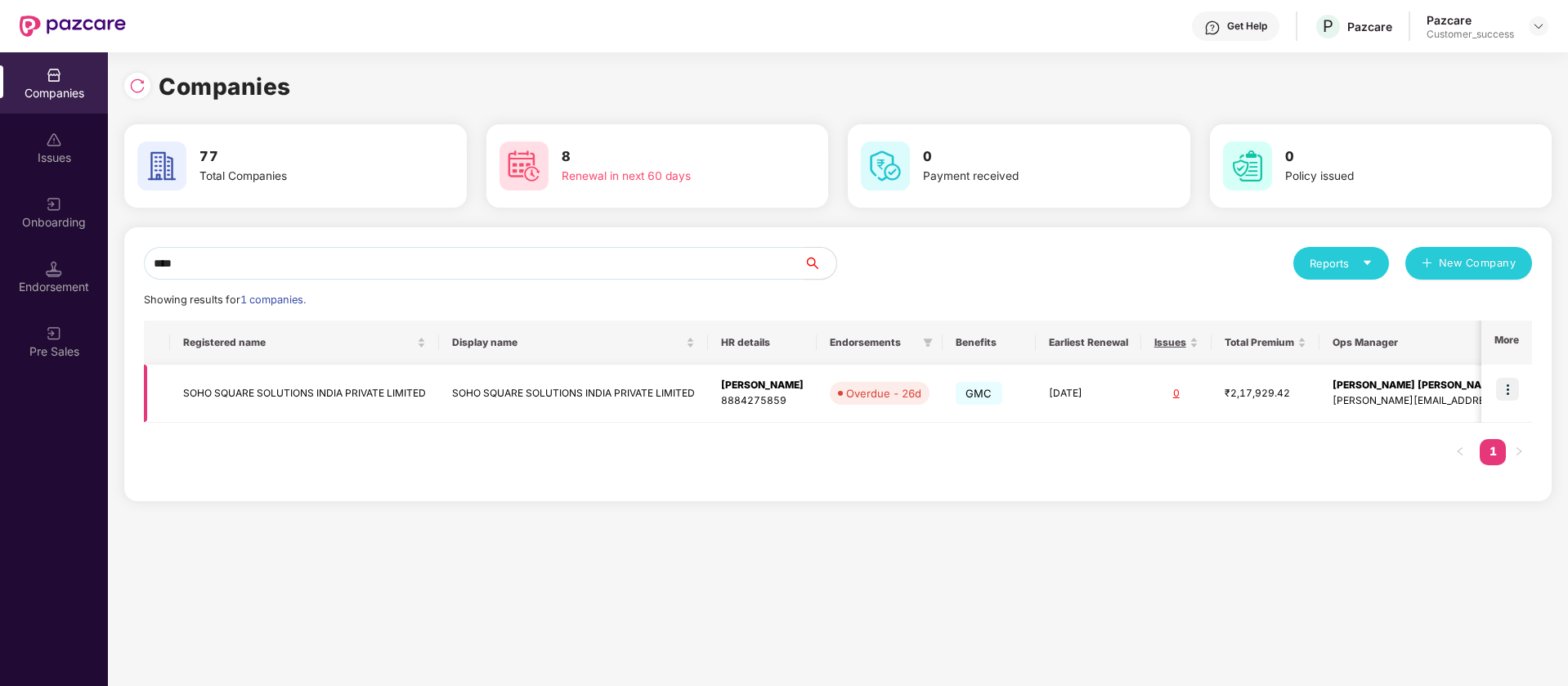
type input "****"
click at [1507, 390] on img at bounding box center [1507, 389] width 23 height 23
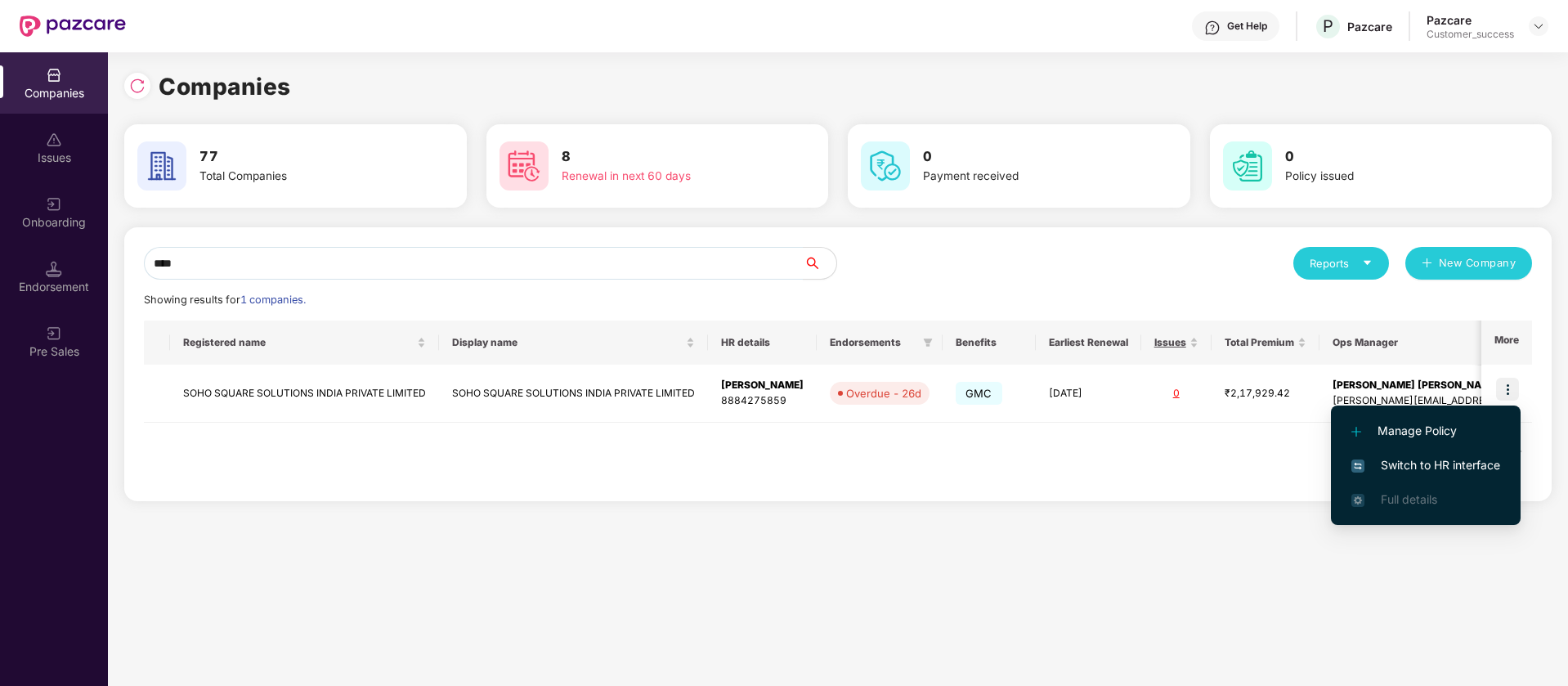
click at [1436, 463] on span "Switch to HR interface" at bounding box center [1426, 465] width 149 height 18
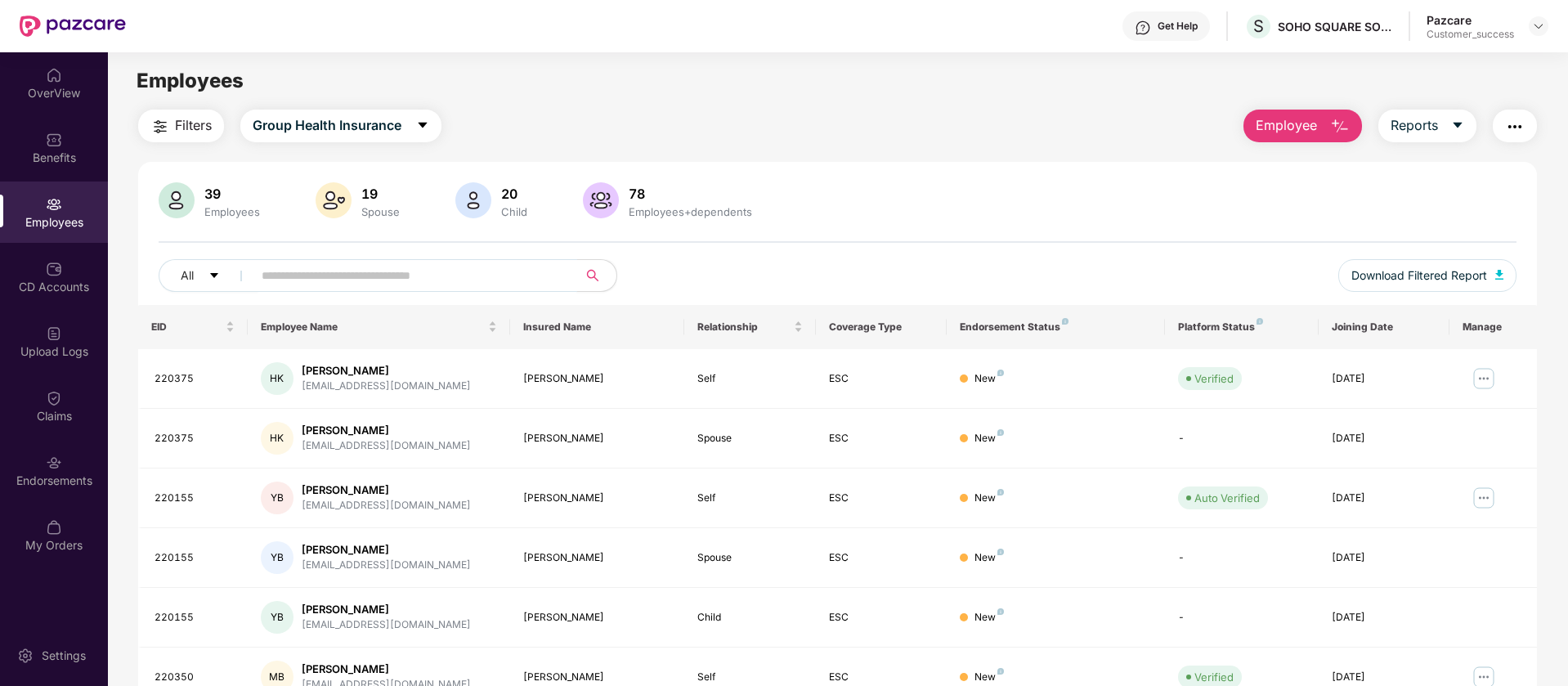
click at [339, 271] on input "text" at bounding box center [408, 275] width 294 height 25
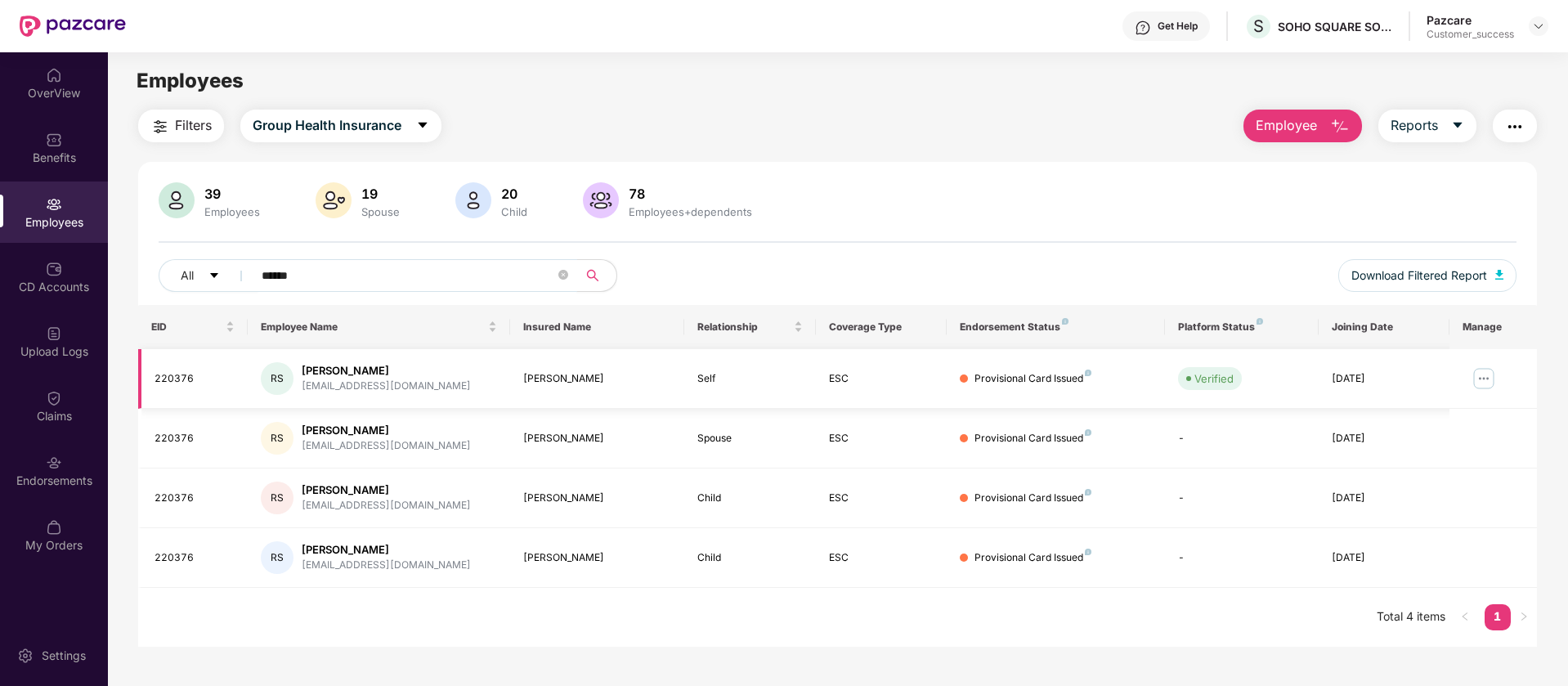
type input "******"
click at [1488, 383] on img at bounding box center [1484, 379] width 26 height 26
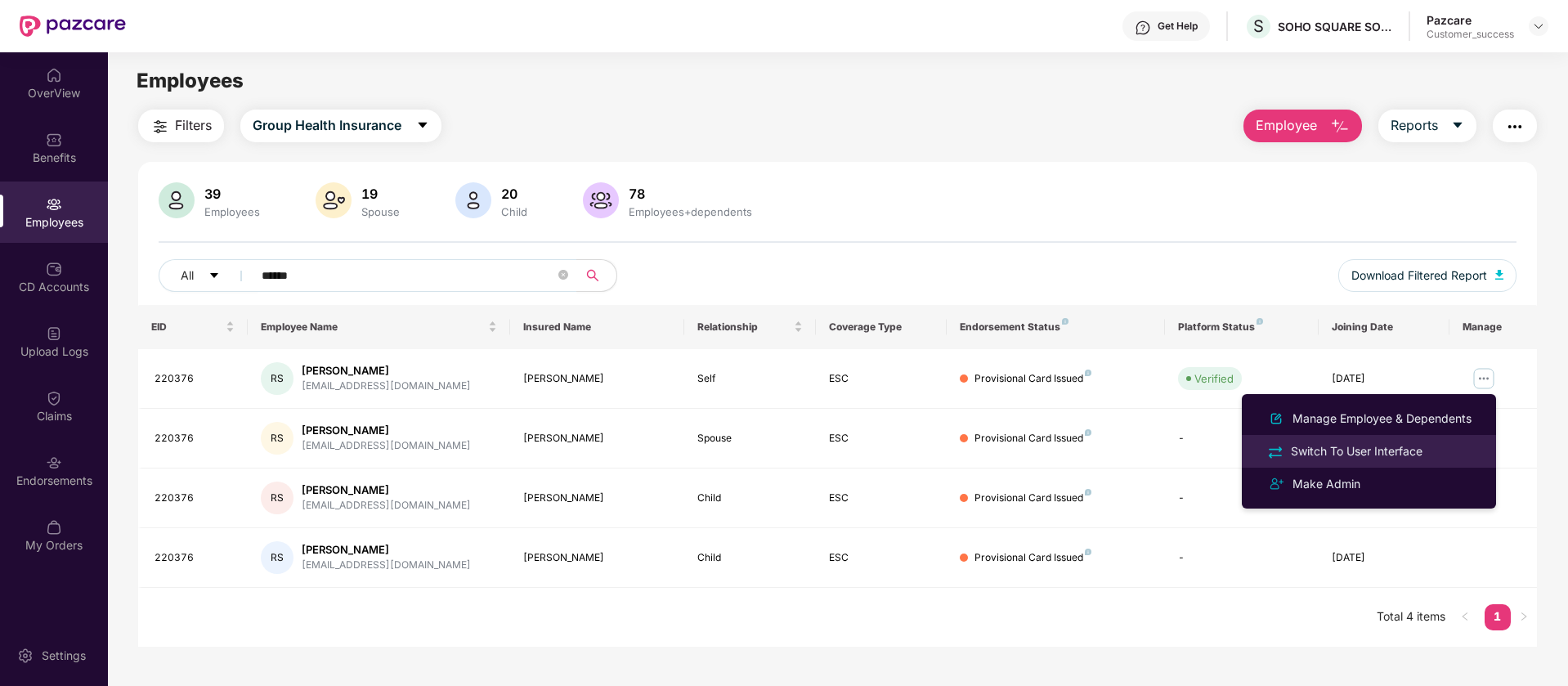
click at [1357, 446] on div "Switch To User Interface" at bounding box center [1357, 451] width 139 height 18
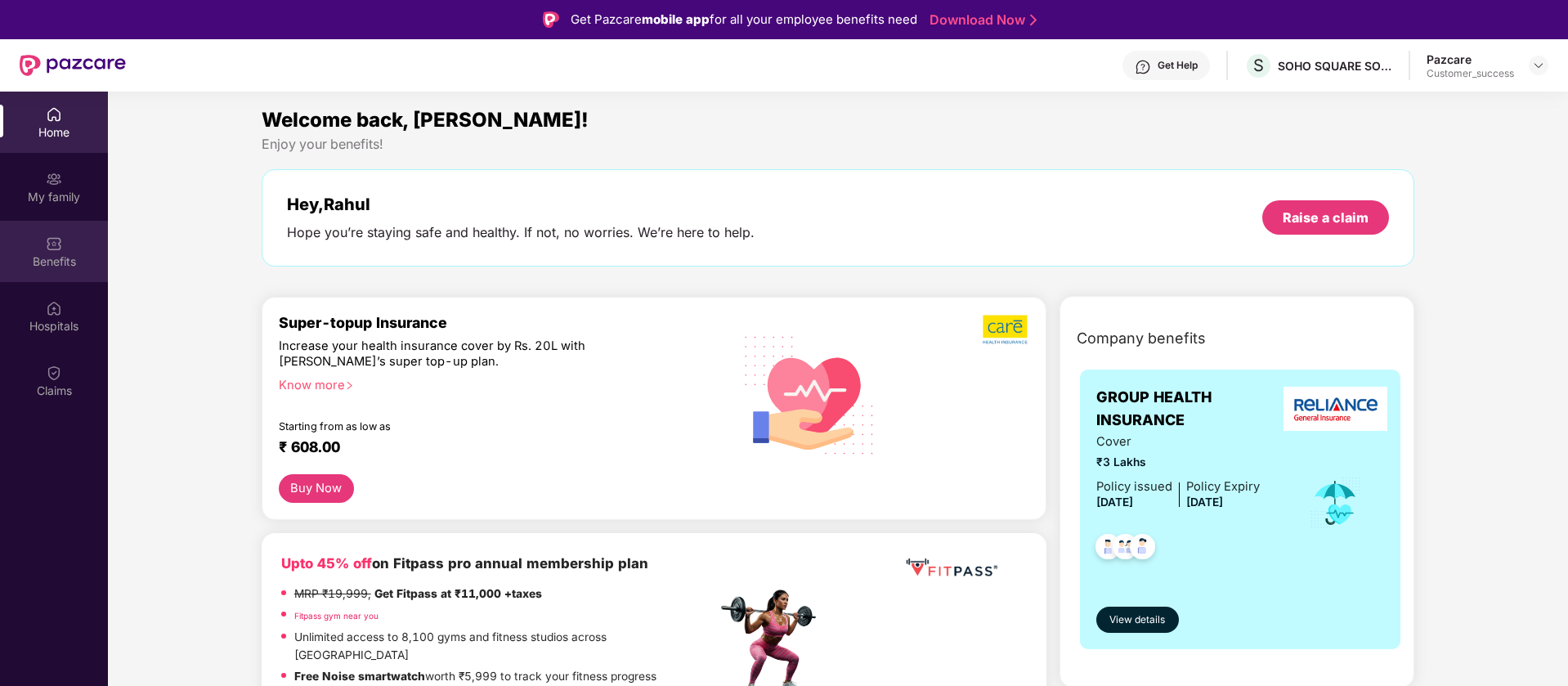
click at [67, 247] on div "Benefits" at bounding box center [53, 252] width 108 height 61
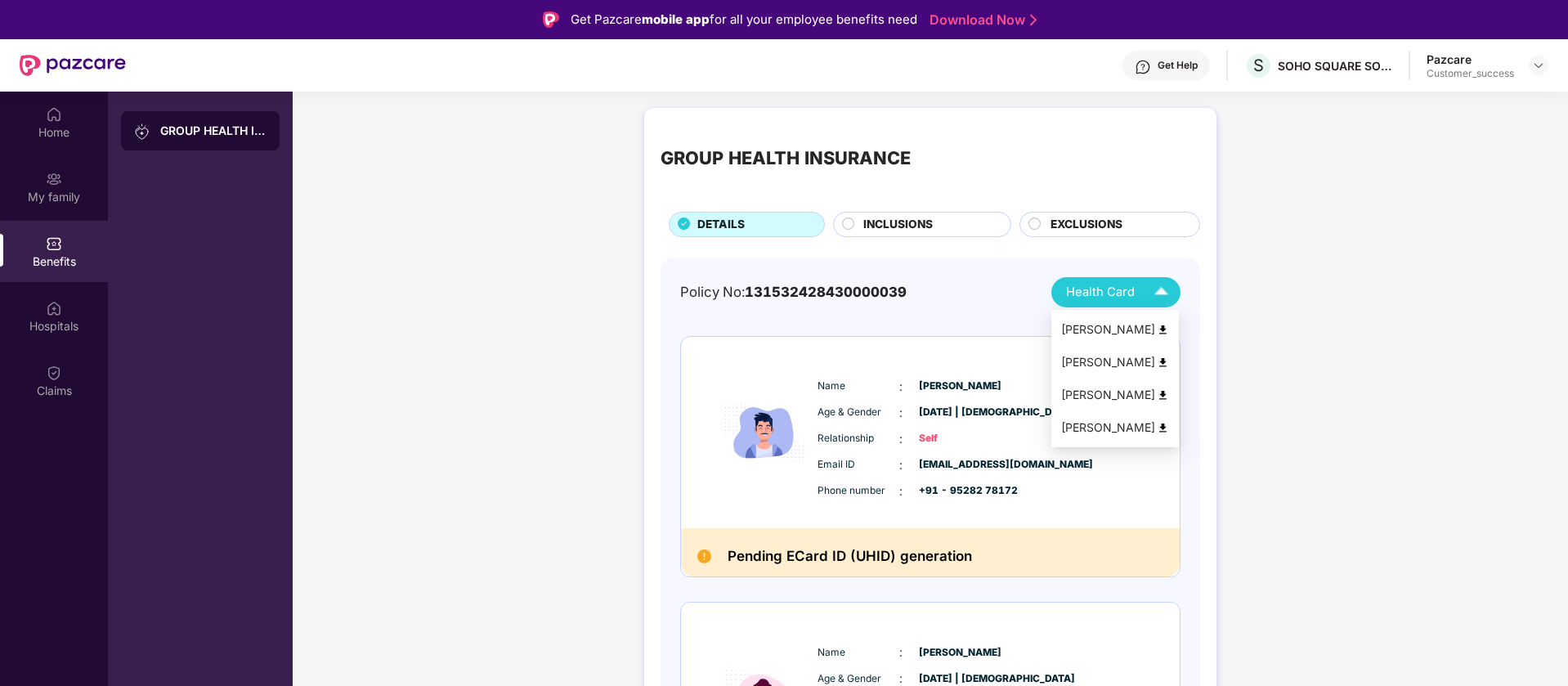
click at [1165, 332] on img at bounding box center [1163, 330] width 12 height 12
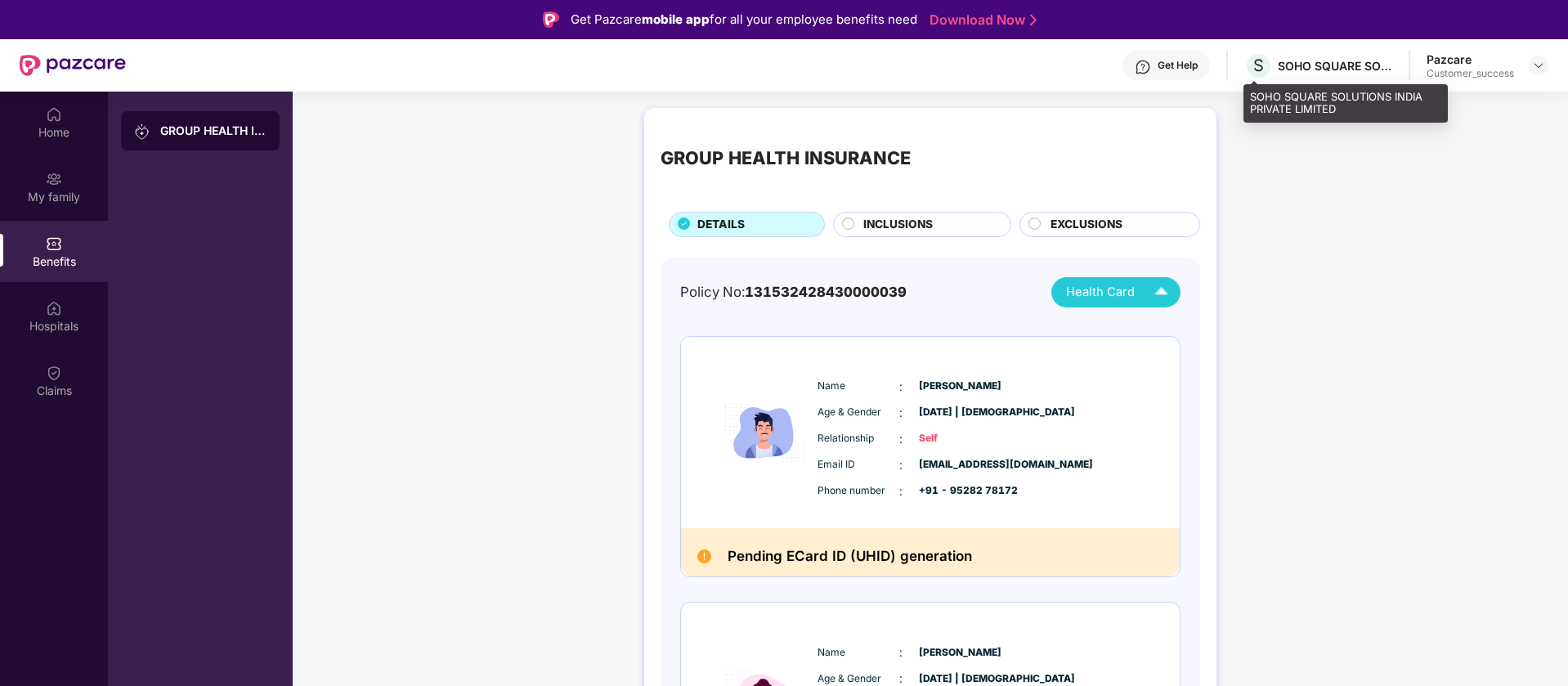
click at [1299, 69] on div "SOHO SQUARE SOLUTIONS INDIA PRIVATE LIMITED" at bounding box center [1335, 66] width 115 height 16
copy div "SOHO"
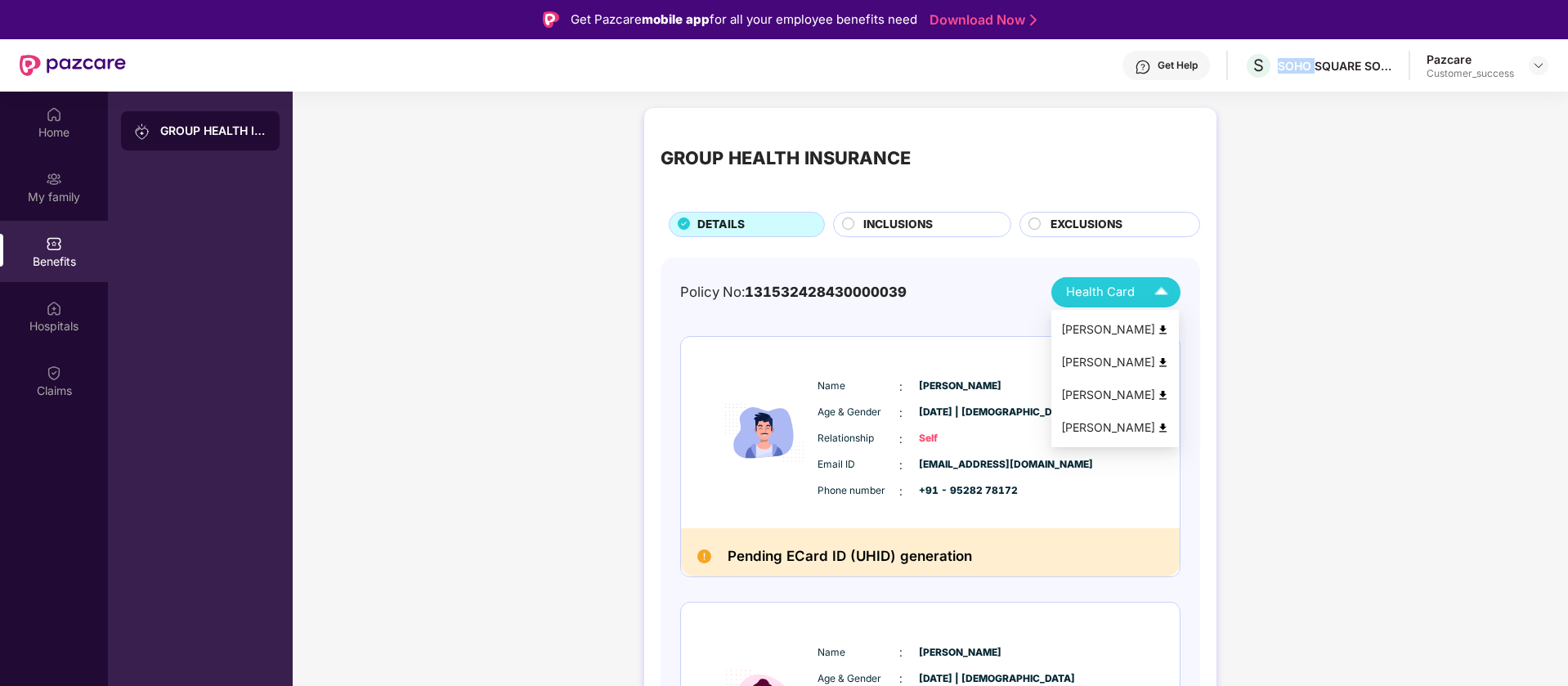
click at [1165, 329] on img at bounding box center [1163, 330] width 12 height 12
click at [1539, 67] on img at bounding box center [1538, 65] width 13 height 13
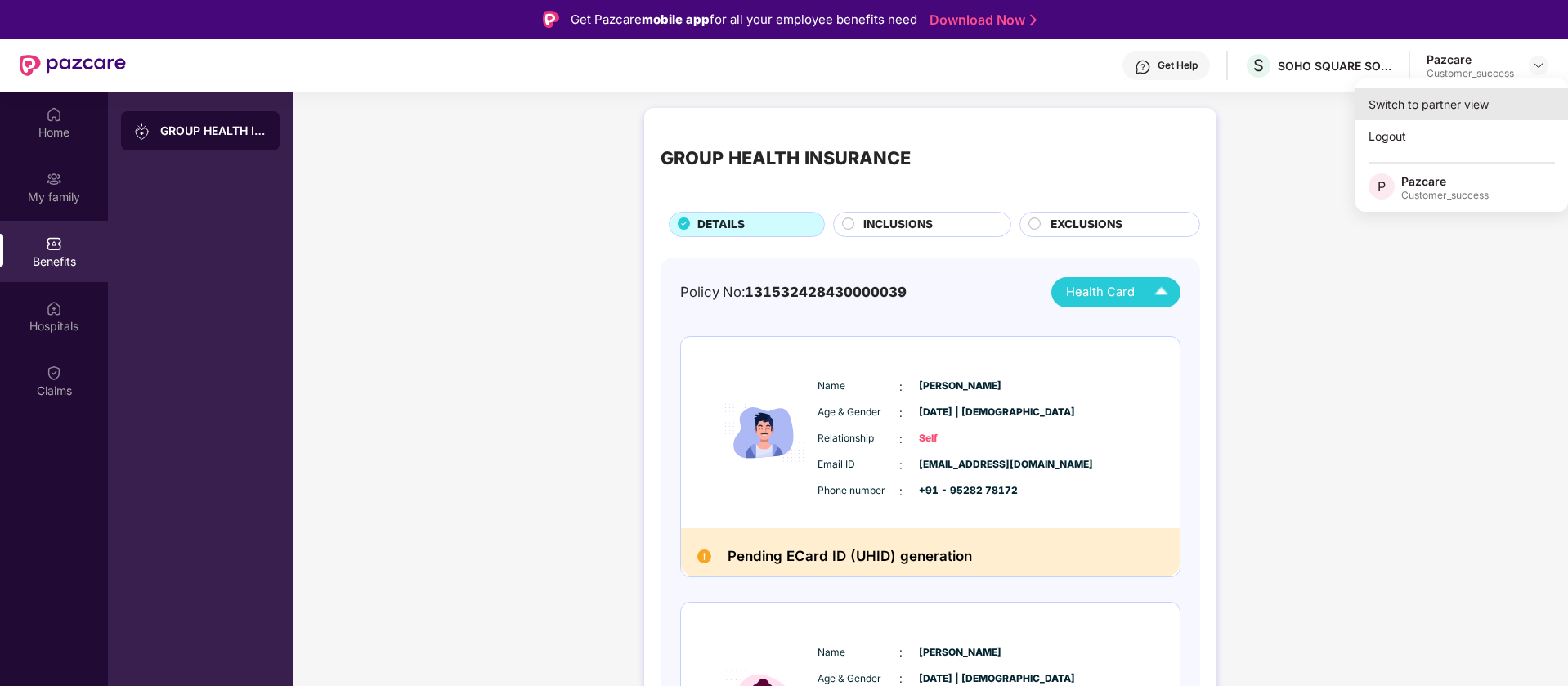
click at [1419, 103] on div "Switch to partner view" at bounding box center [1462, 104] width 212 height 32
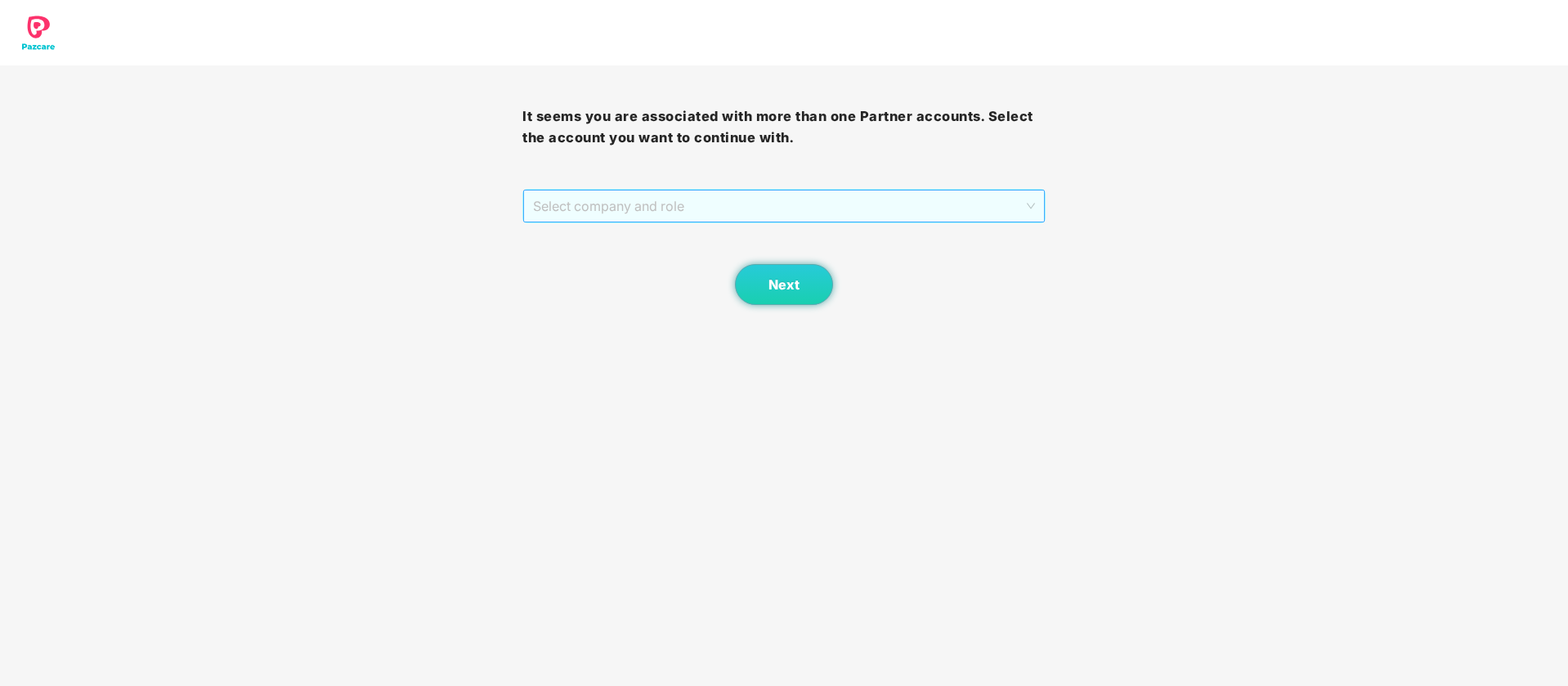
click at [864, 211] on span "Select company and role" at bounding box center [783, 205] width 501 height 31
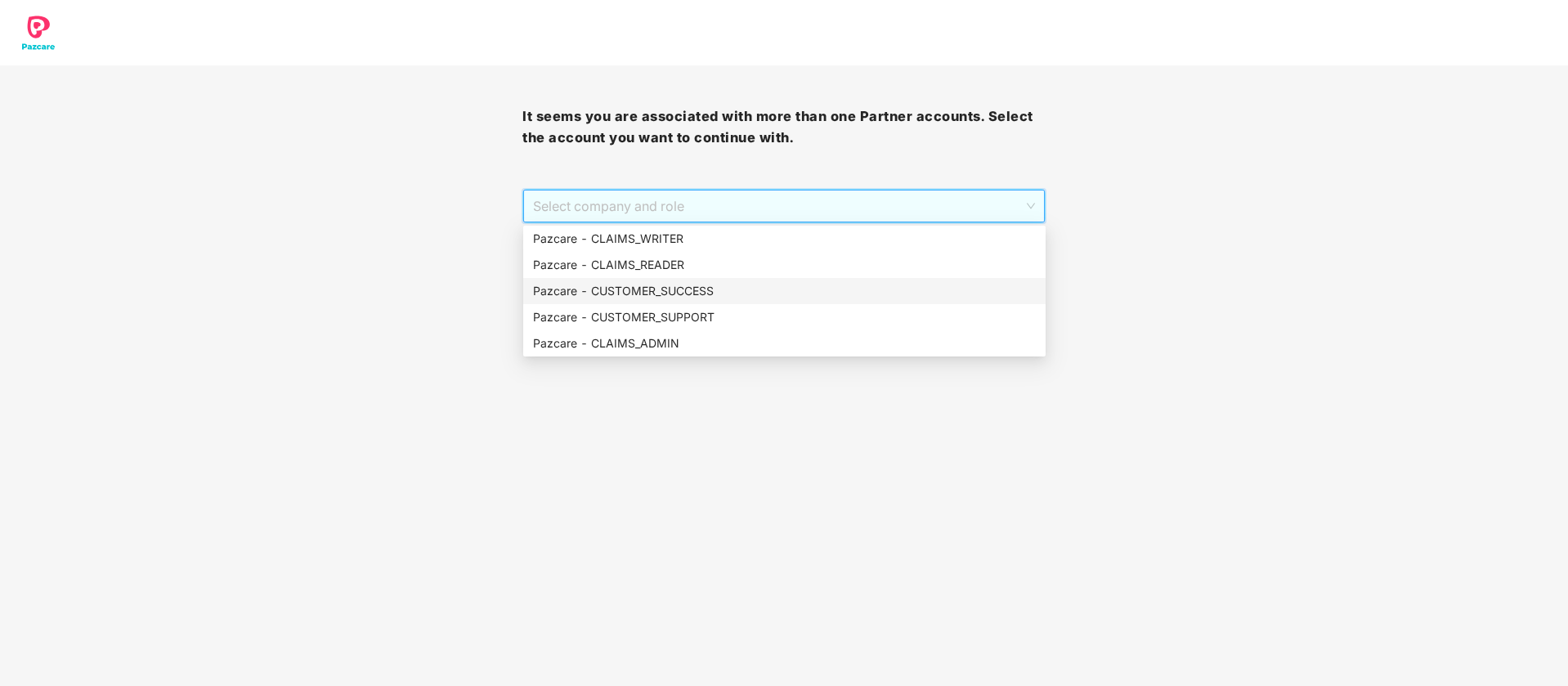
click at [749, 296] on div "Pazcare - CUSTOMER_SUCCESS" at bounding box center [784, 291] width 502 height 18
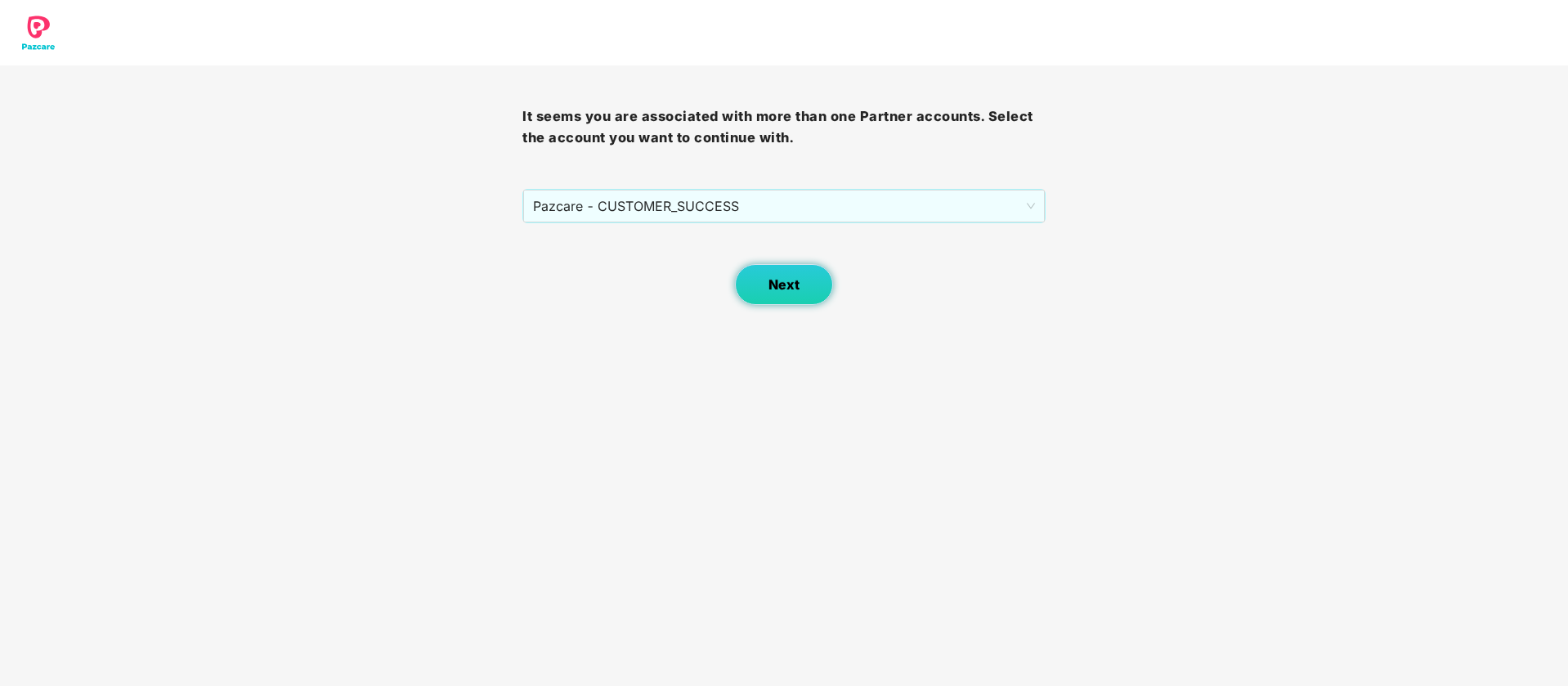
click at [766, 297] on button "Next" at bounding box center [784, 284] width 98 height 41
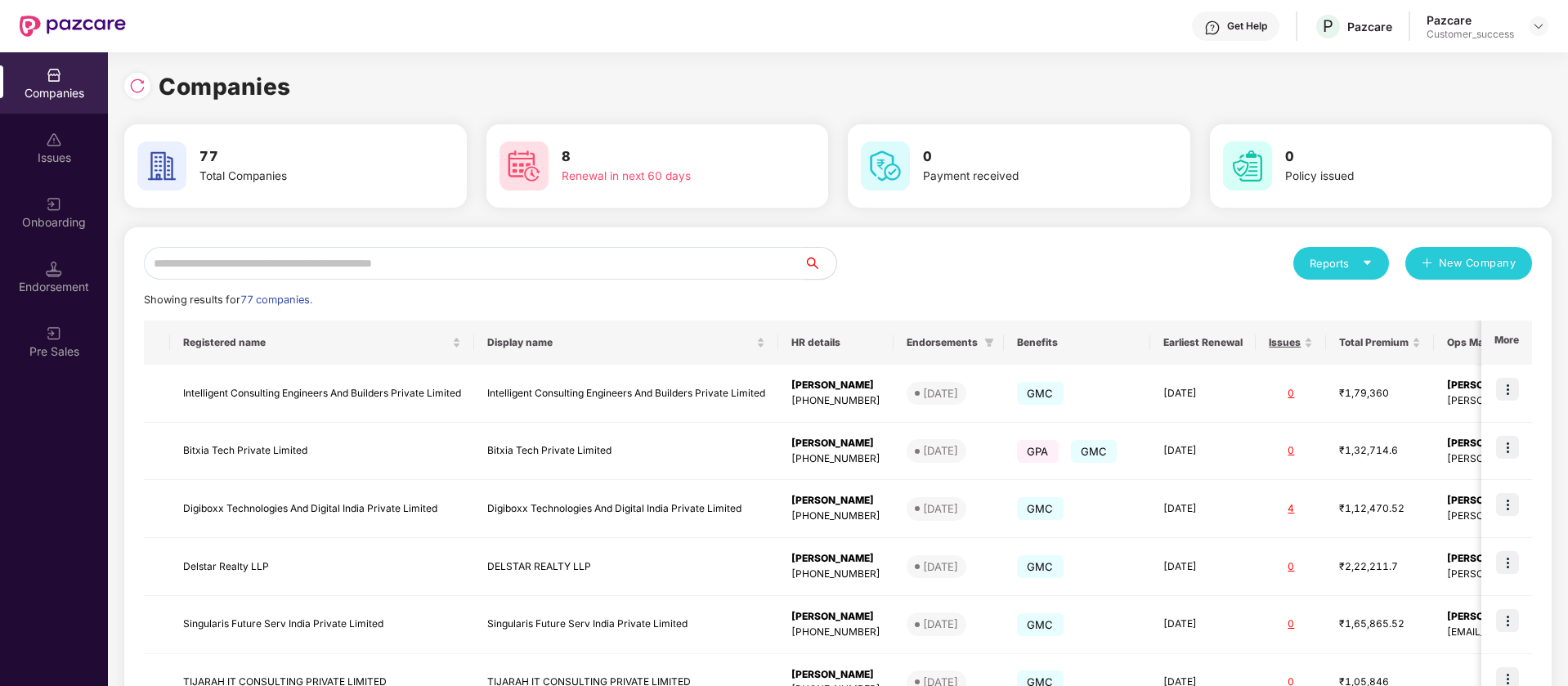
click at [652, 267] on input "text" at bounding box center [474, 263] width 659 height 32
type input "*"
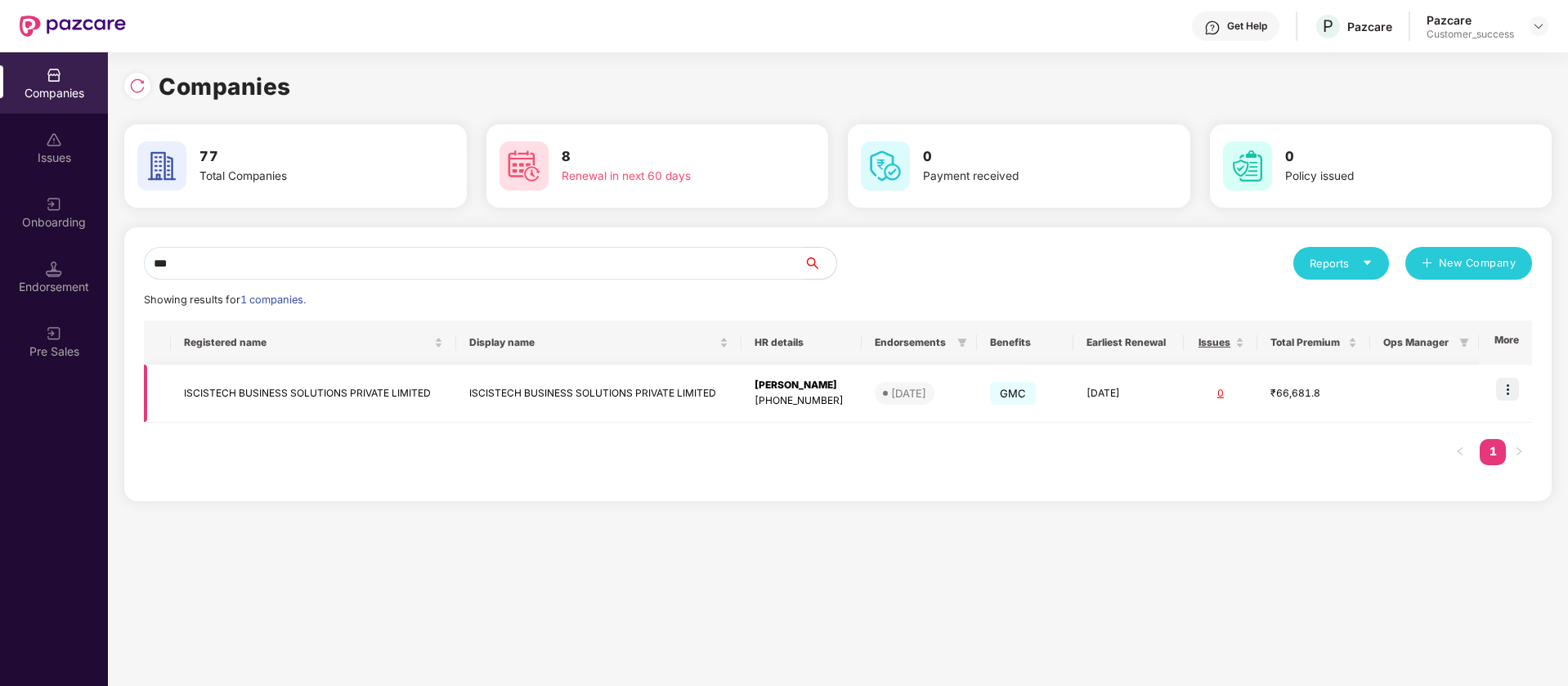
type input "***"
click at [1514, 394] on img at bounding box center [1507, 389] width 23 height 23
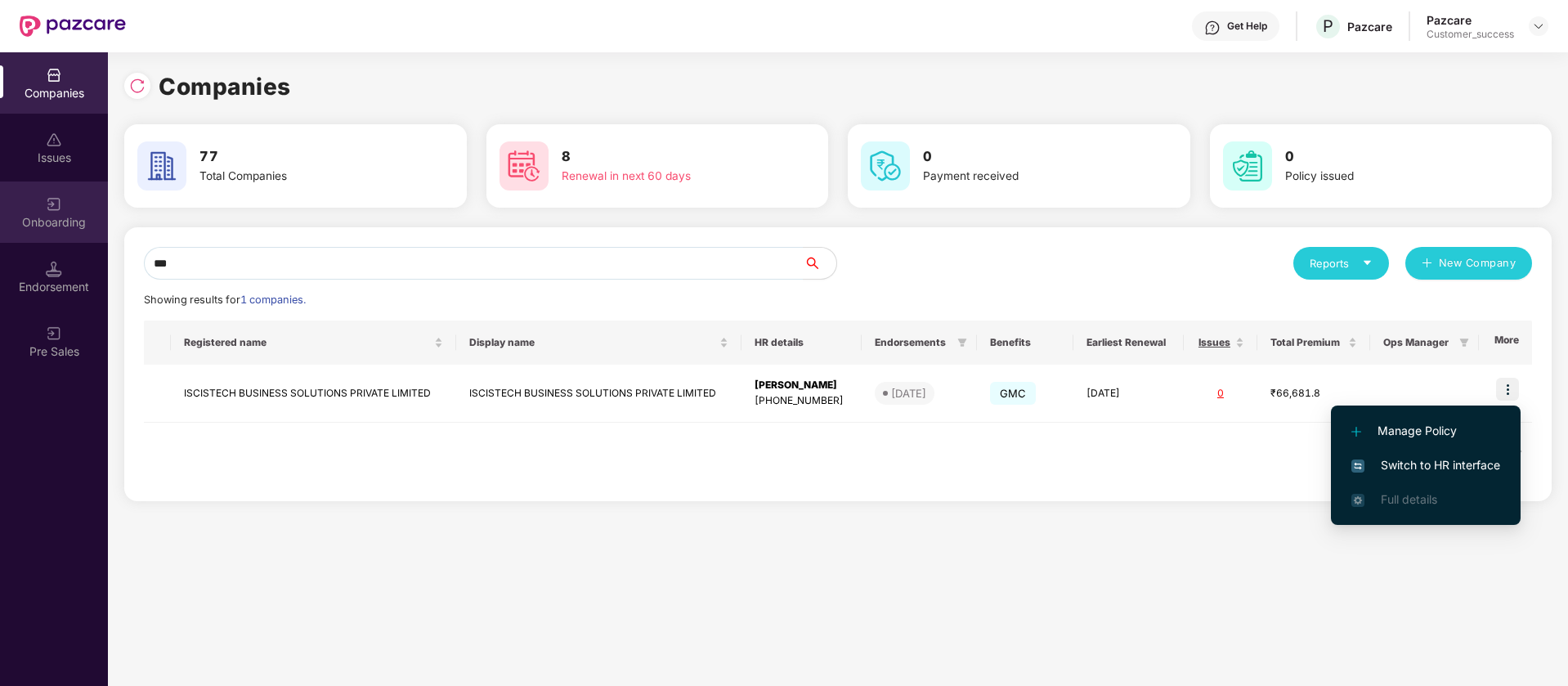
click at [25, 221] on div "Onboarding" at bounding box center [53, 222] width 108 height 17
